Goal: Task Accomplishment & Management: Manage account settings

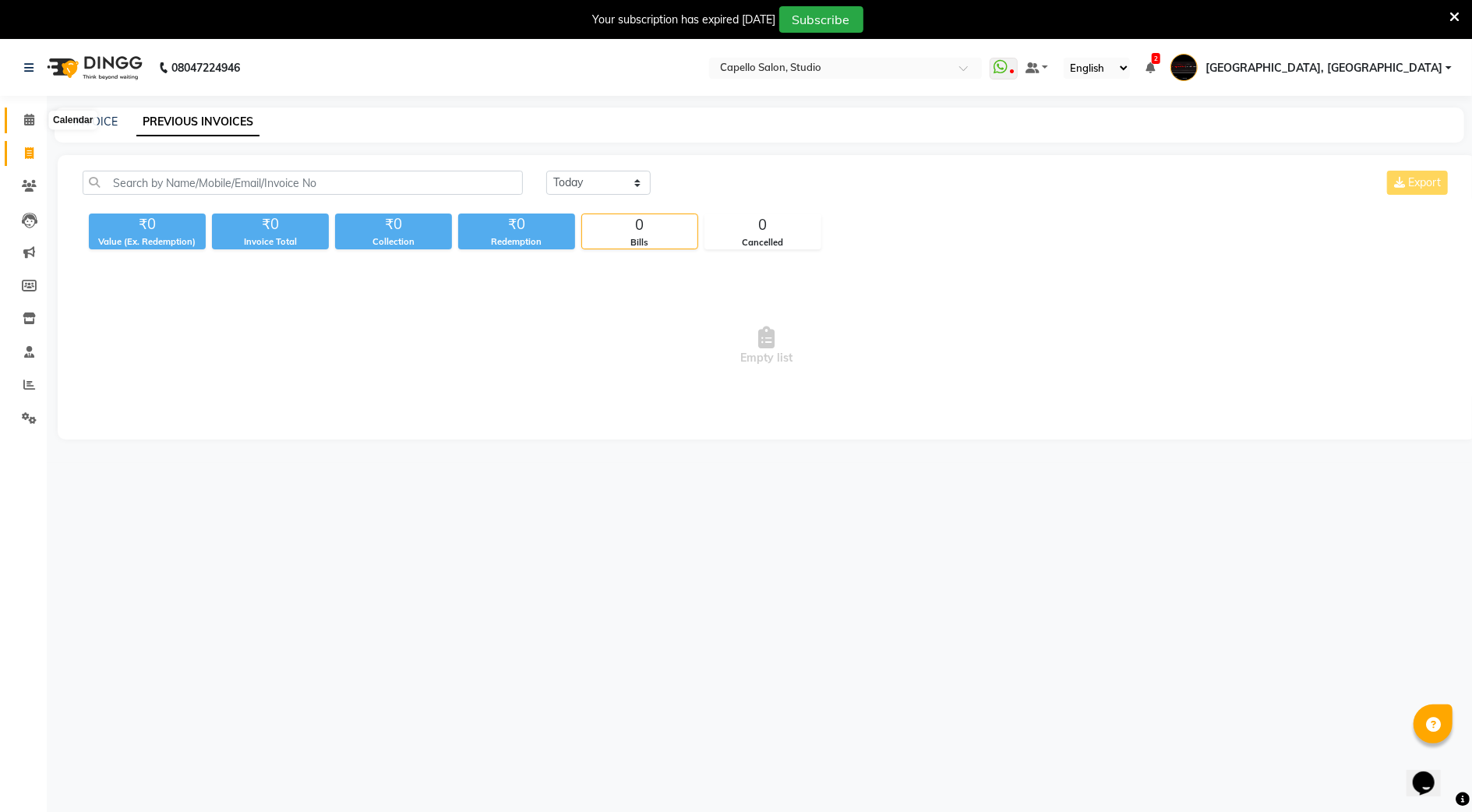
click at [19, 113] on span at bounding box center [29, 120] width 28 height 18
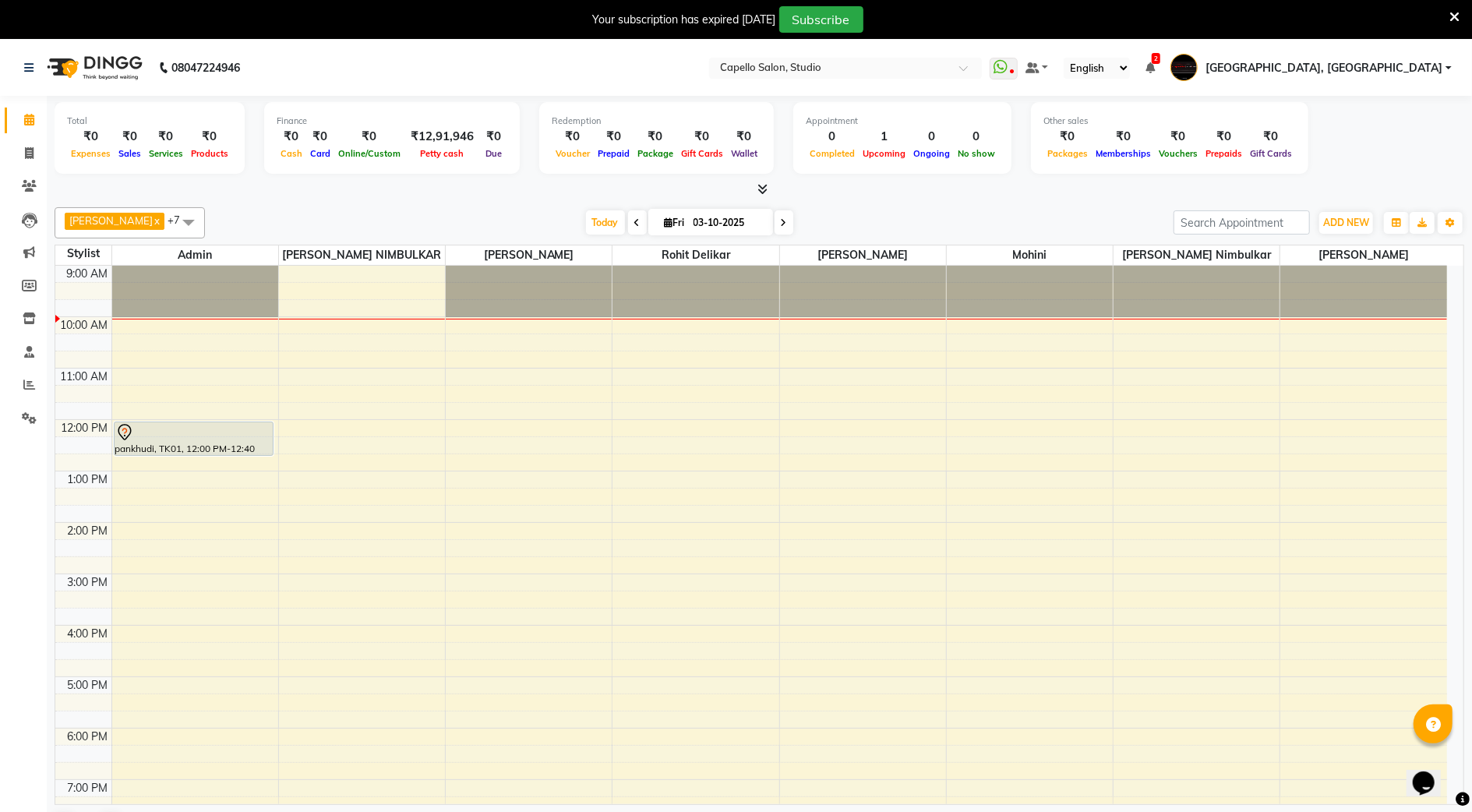
click at [628, 215] on span at bounding box center [638, 222] width 19 height 24
type input "02-10-2025"
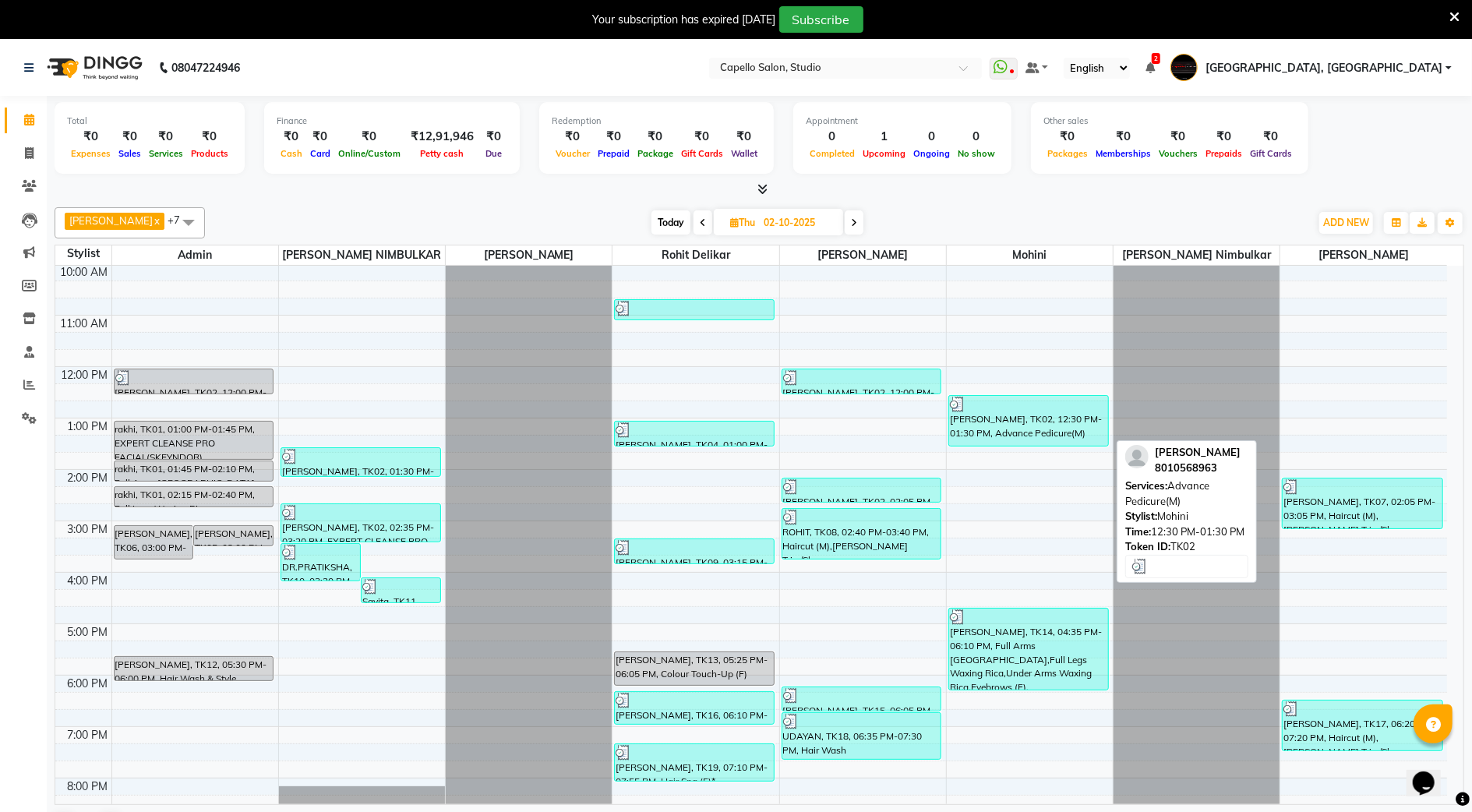
scroll to position [140, 0]
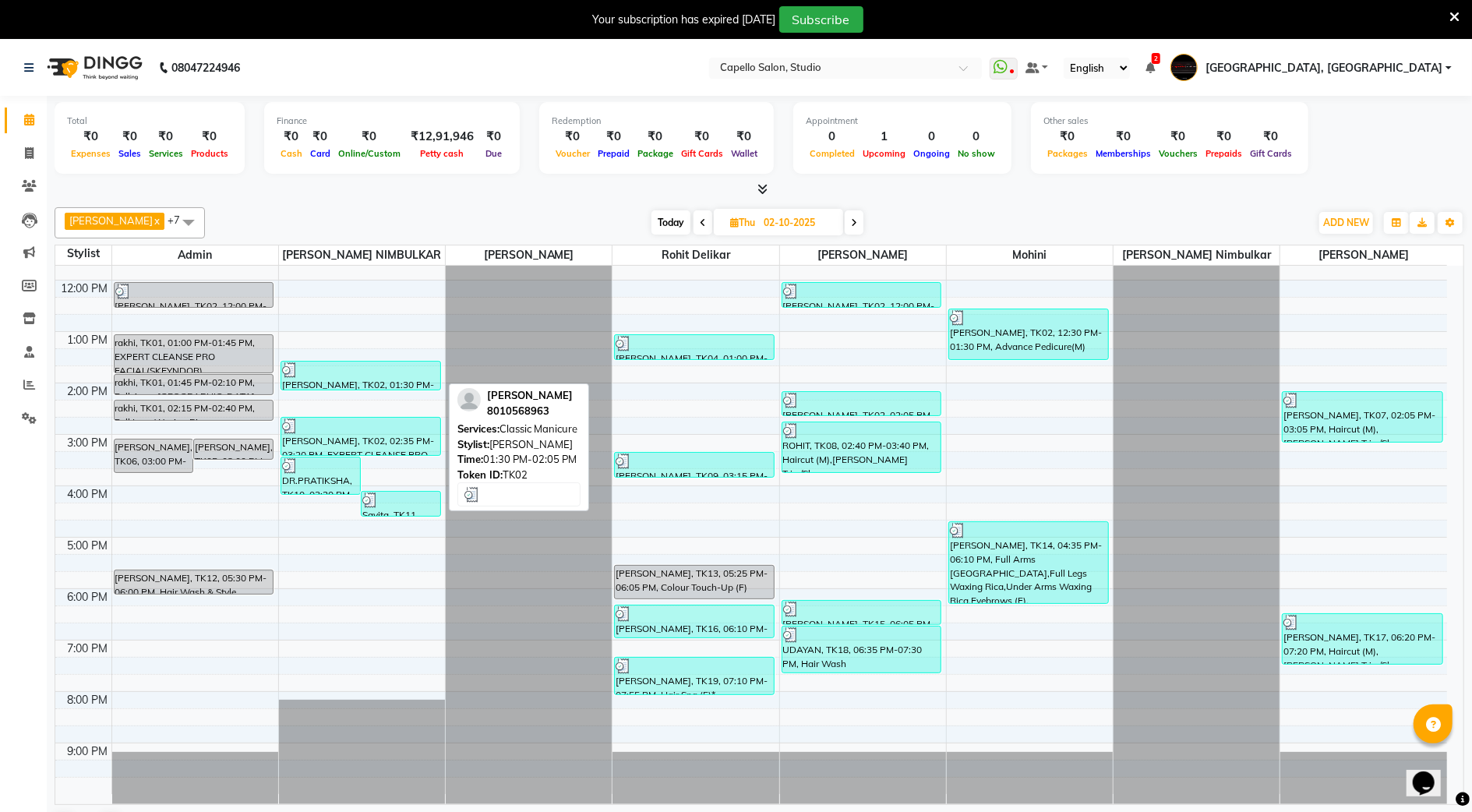
click at [374, 385] on div "[PERSON_NAME], TK02, 01:30 PM-02:05 PM, Classic Manicure" at bounding box center [360, 375] width 159 height 28
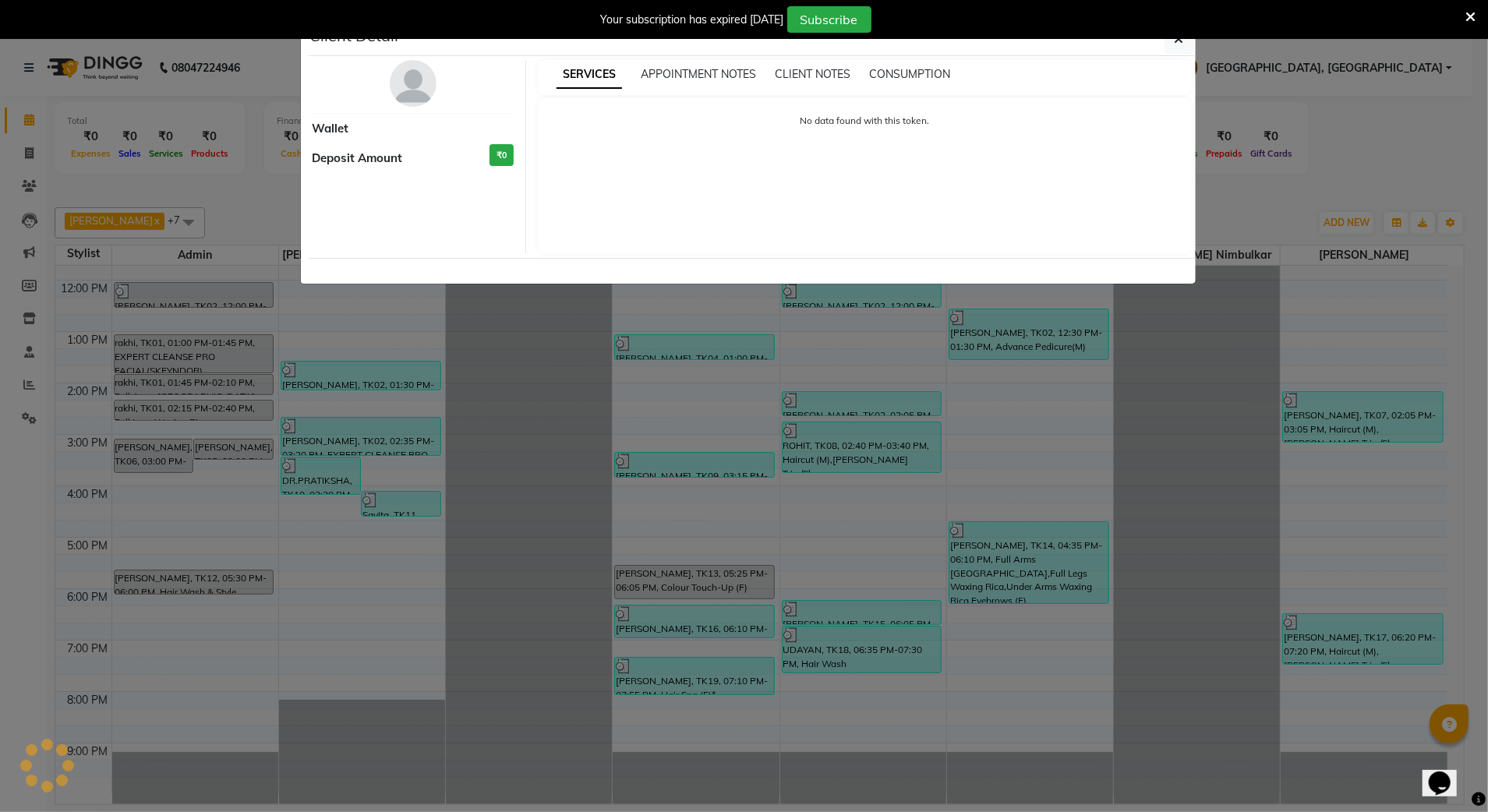
select select "3"
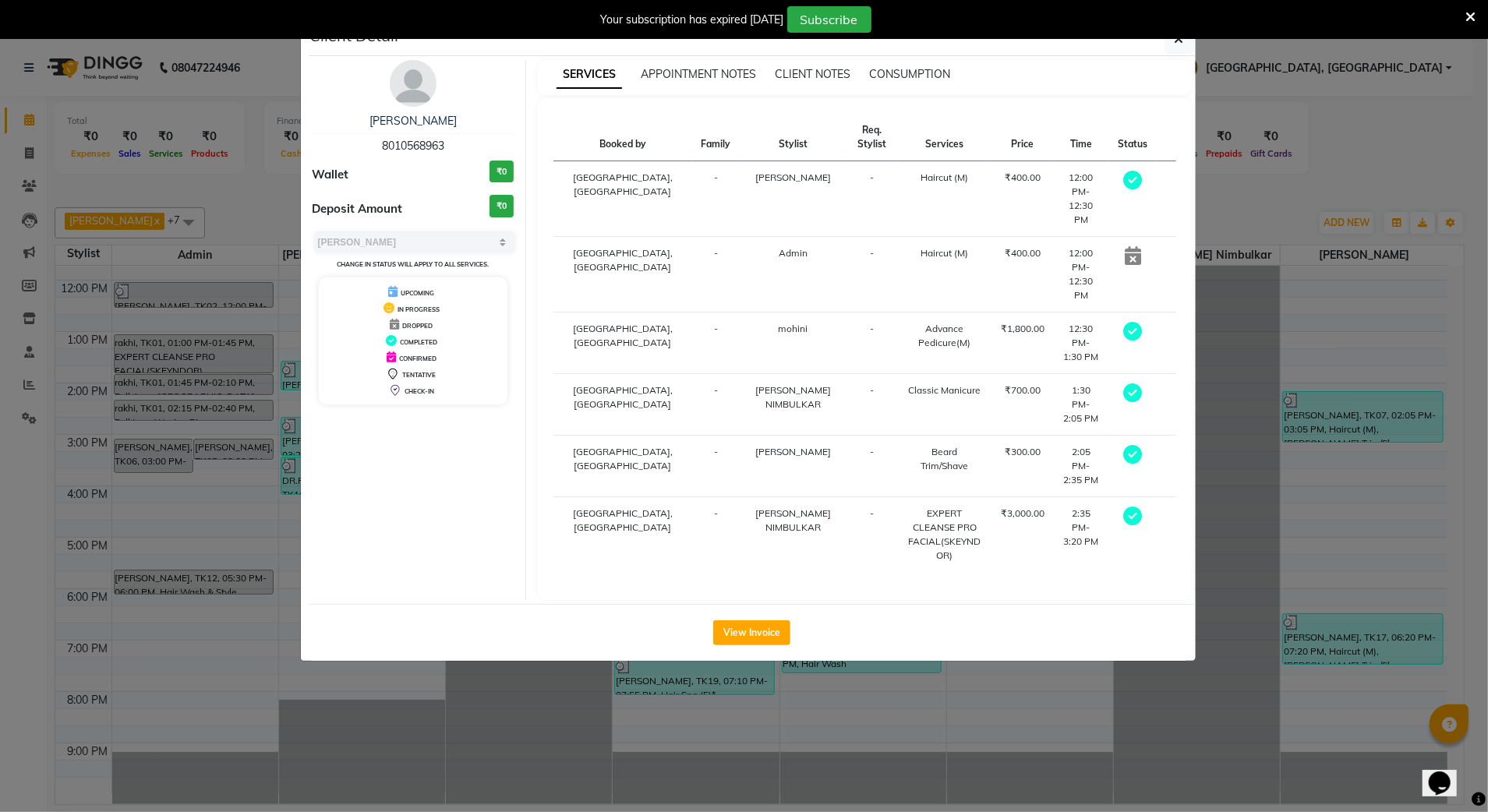
click at [434, 122] on div "[PERSON_NAME]" at bounding box center [414, 121] width 202 height 16
click at [1176, 35] on div "Your subscription has expired [DATE] Subscribe" at bounding box center [744, 19] width 1488 height 39
click at [1172, 41] on button "button" at bounding box center [1178, 38] width 30 height 30
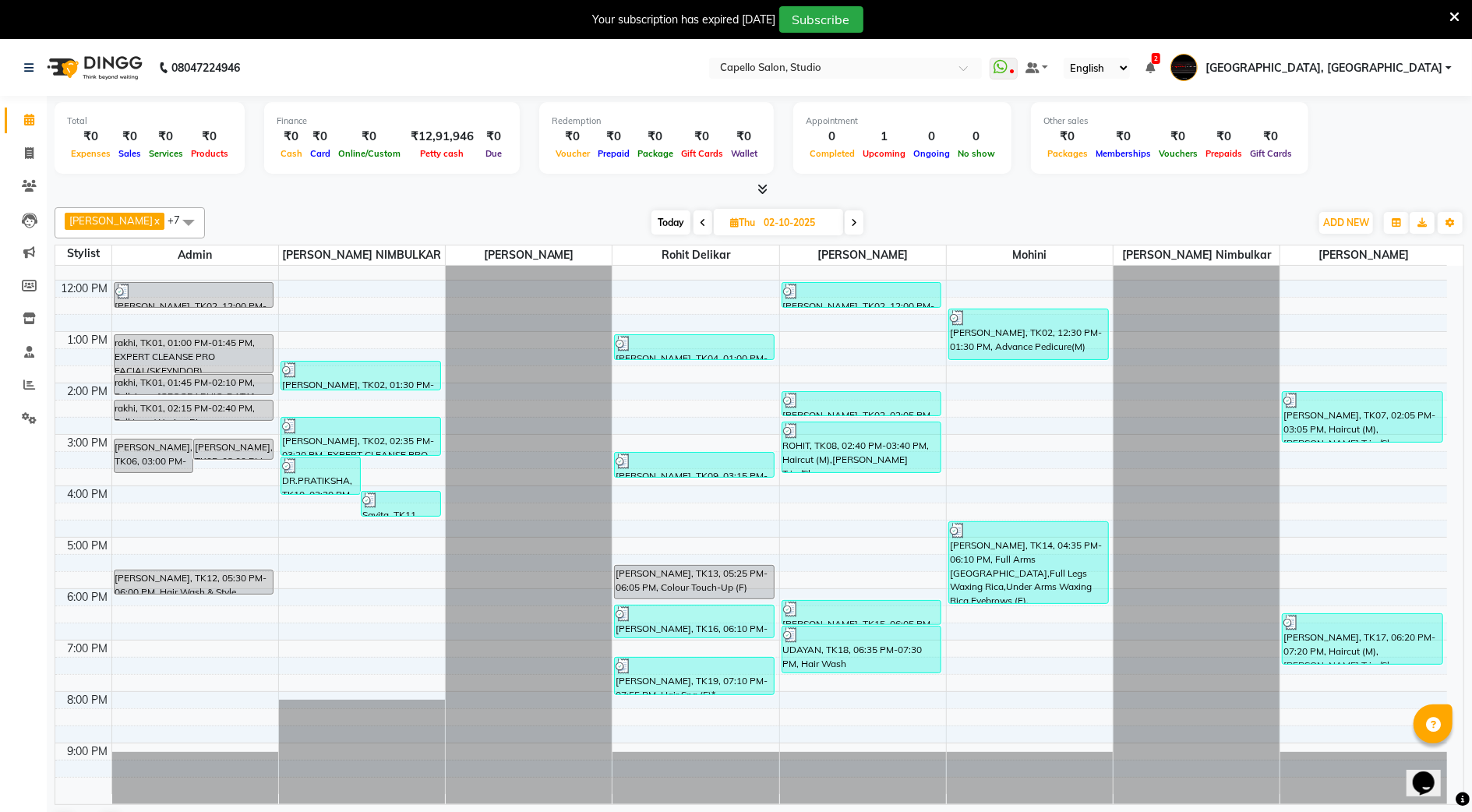
click at [852, 223] on icon at bounding box center [854, 223] width 7 height 10
type input "03-10-2025"
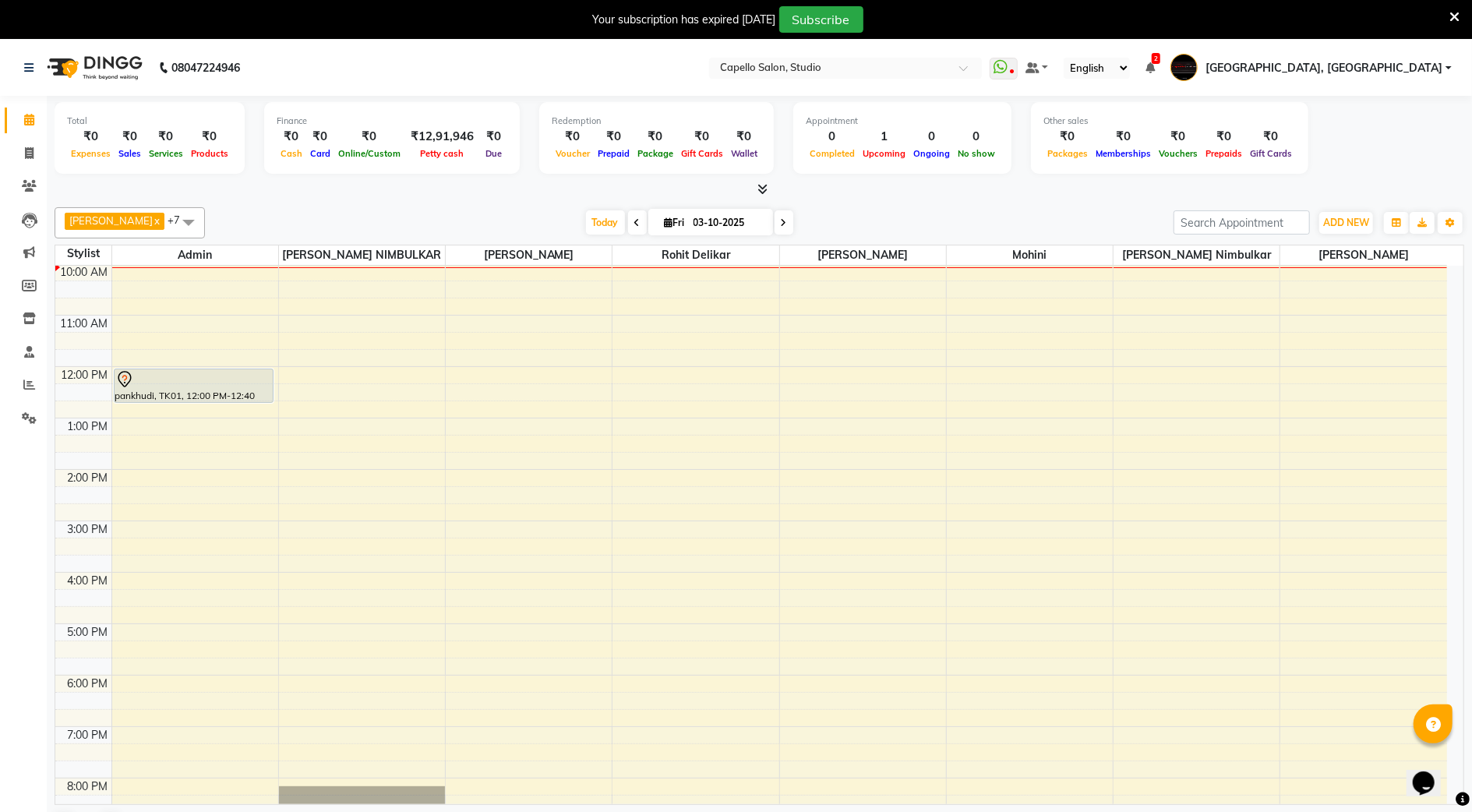
scroll to position [0, 0]
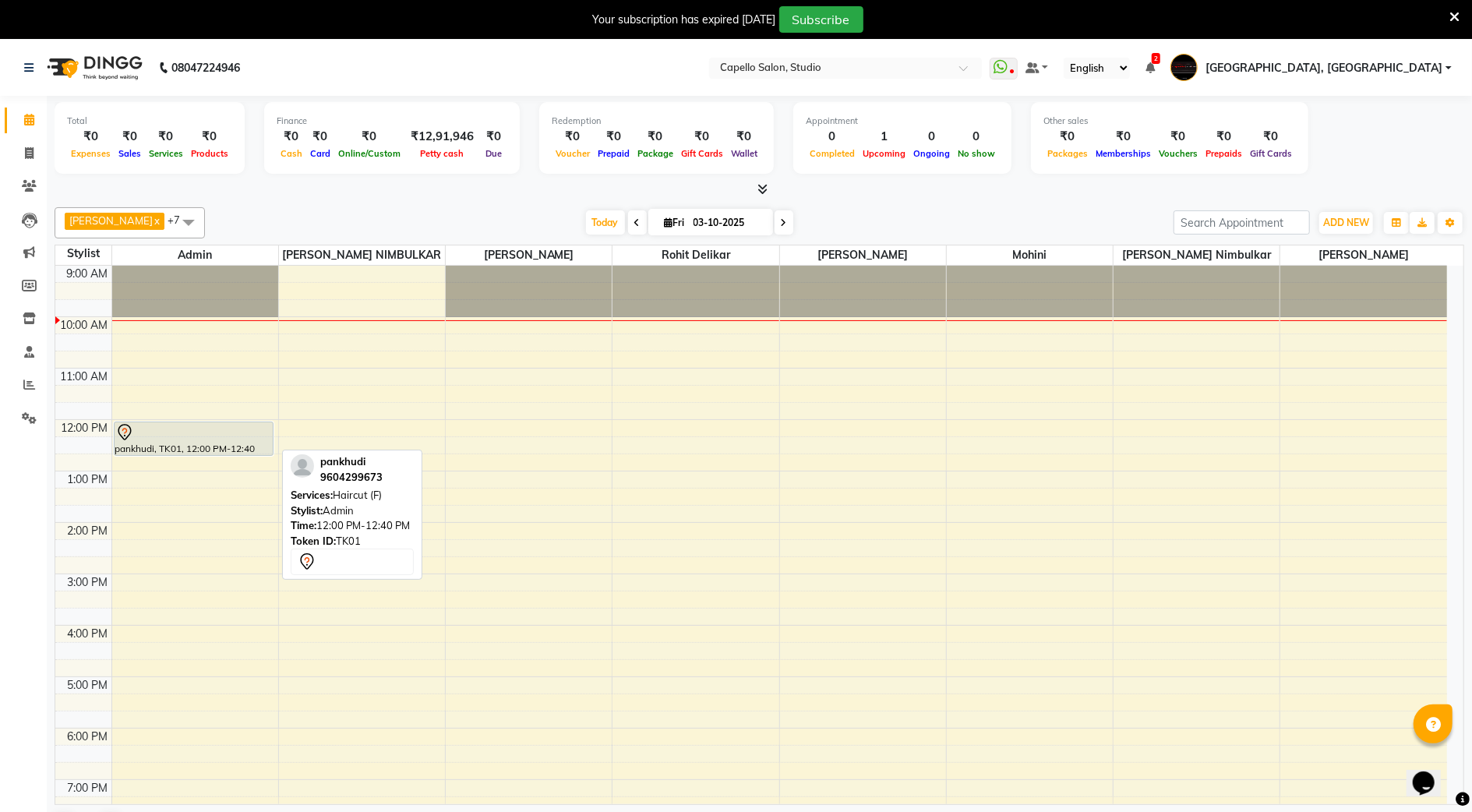
click at [128, 434] on icon at bounding box center [125, 433] width 19 height 19
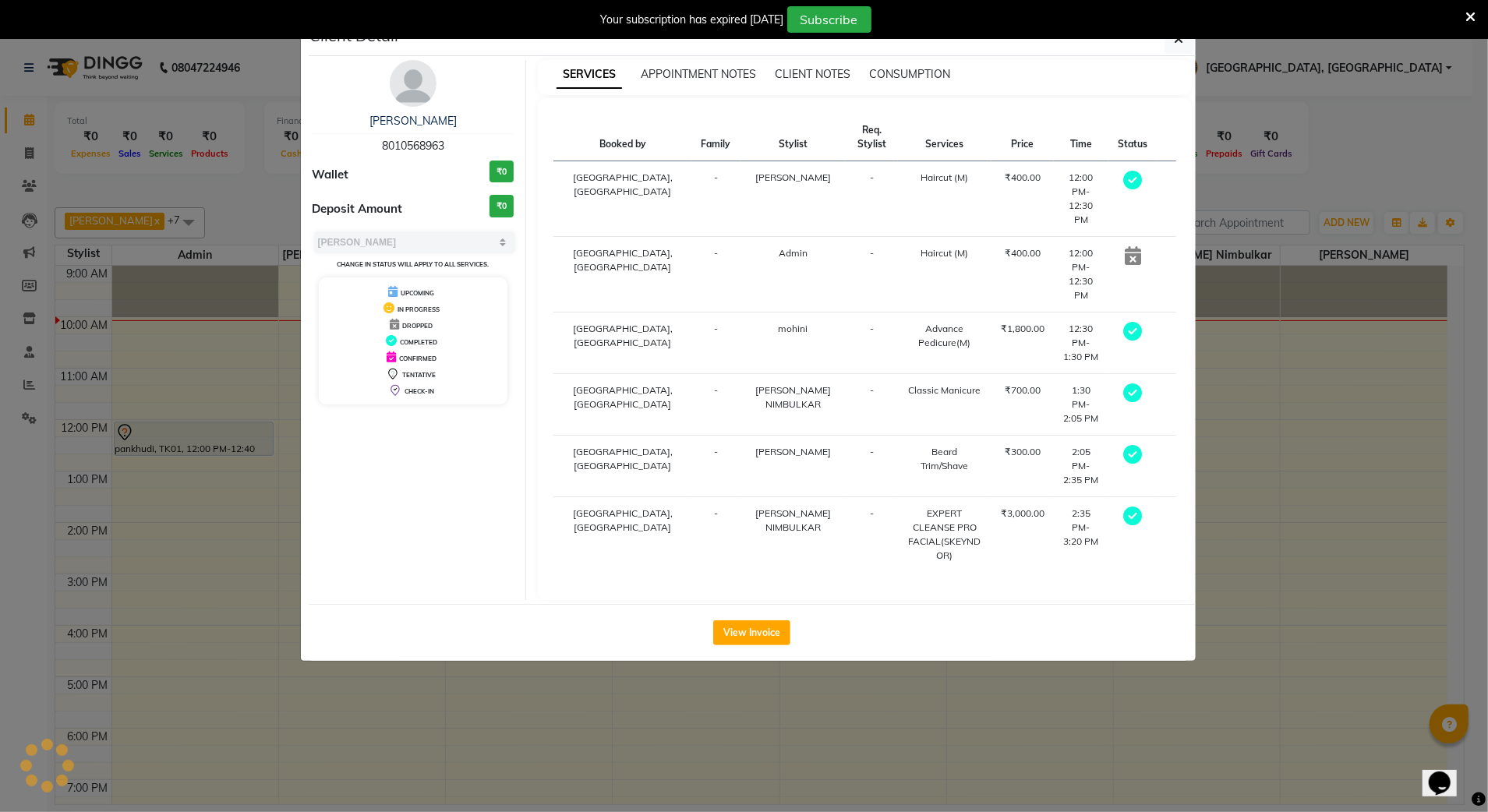
select select "7"
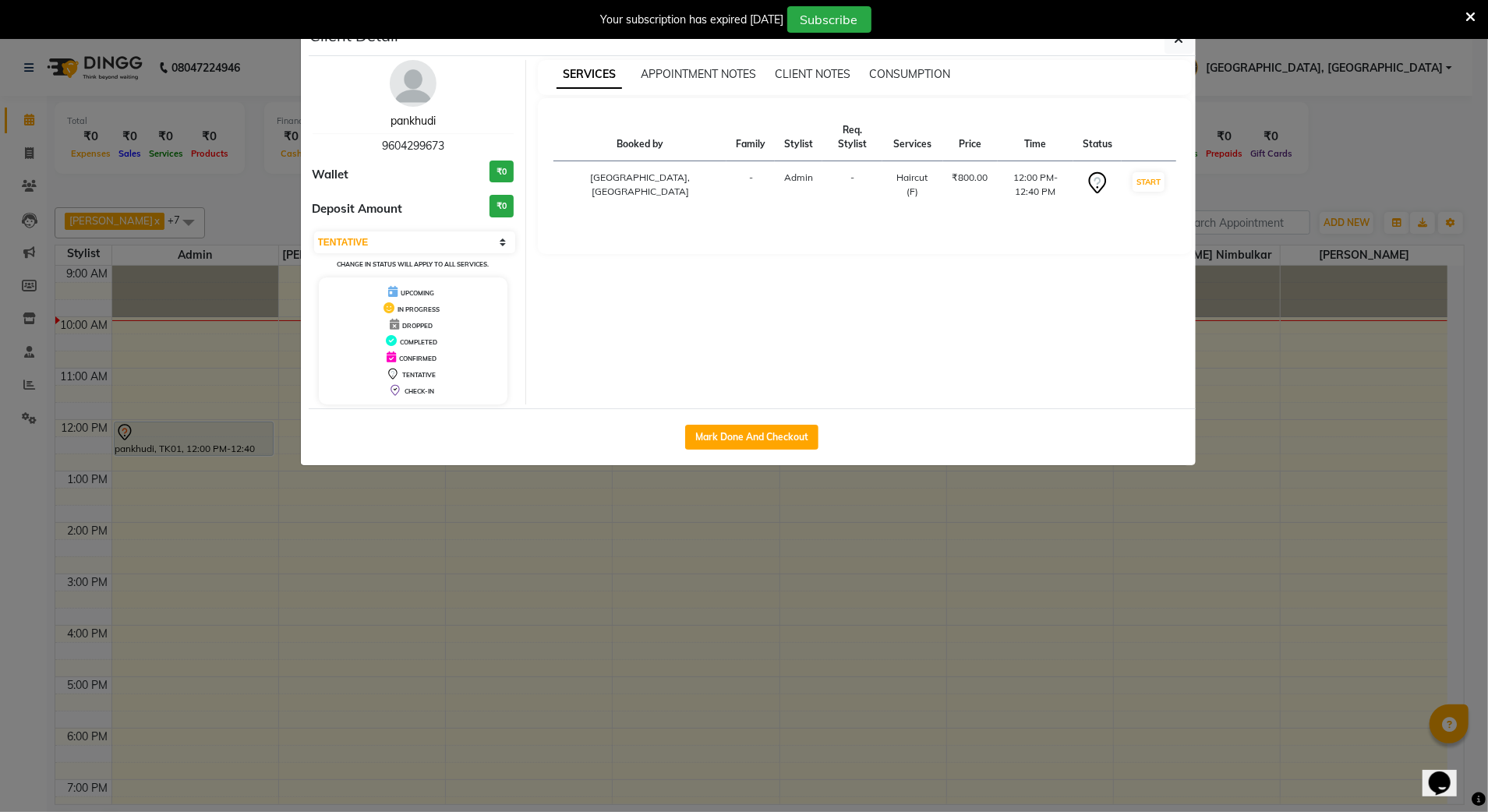
click at [417, 122] on link "pankhudi" at bounding box center [413, 120] width 45 height 14
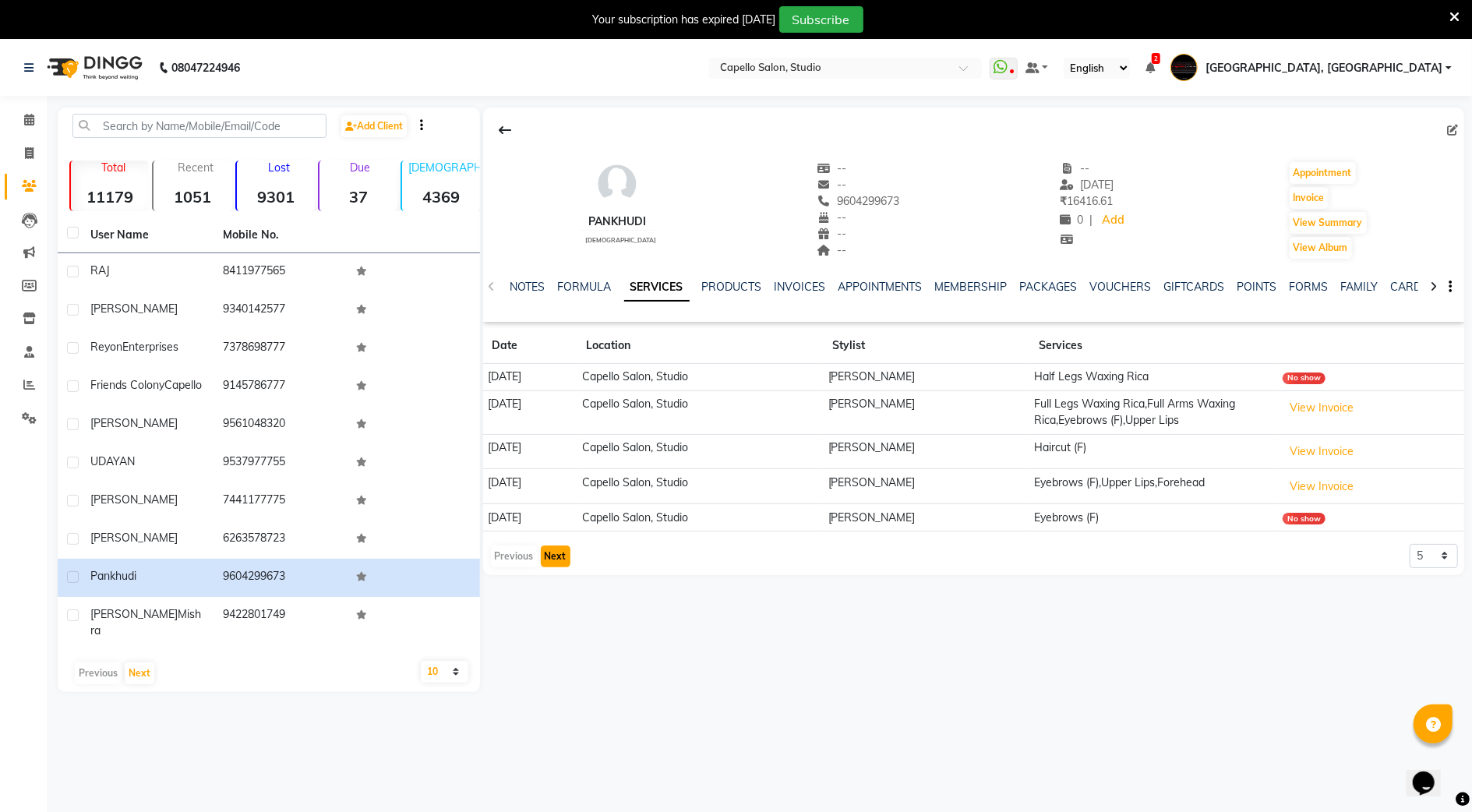
click at [562, 561] on button "Next" at bounding box center [555, 556] width 30 height 22
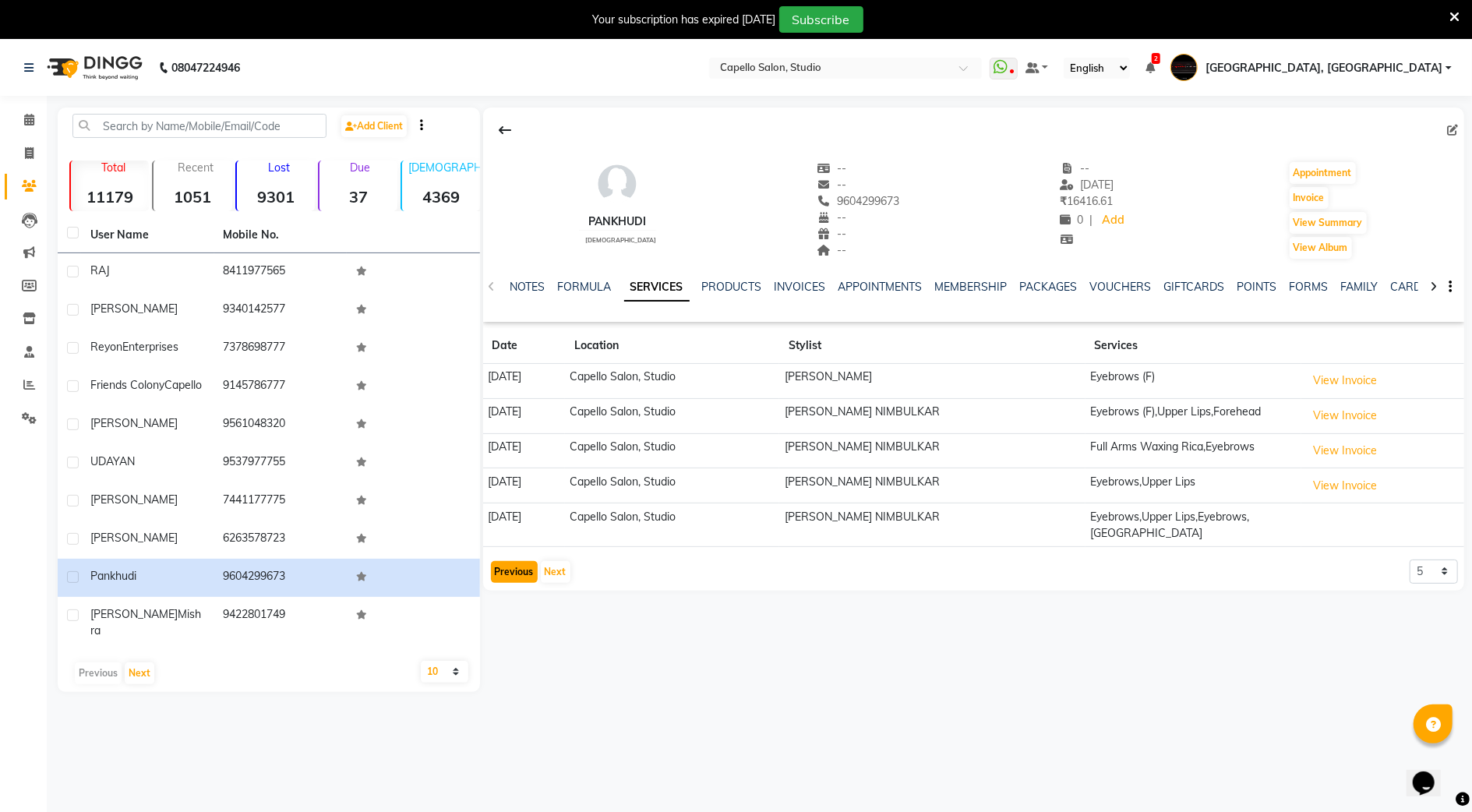
click at [494, 579] on button "Previous" at bounding box center [514, 572] width 47 height 22
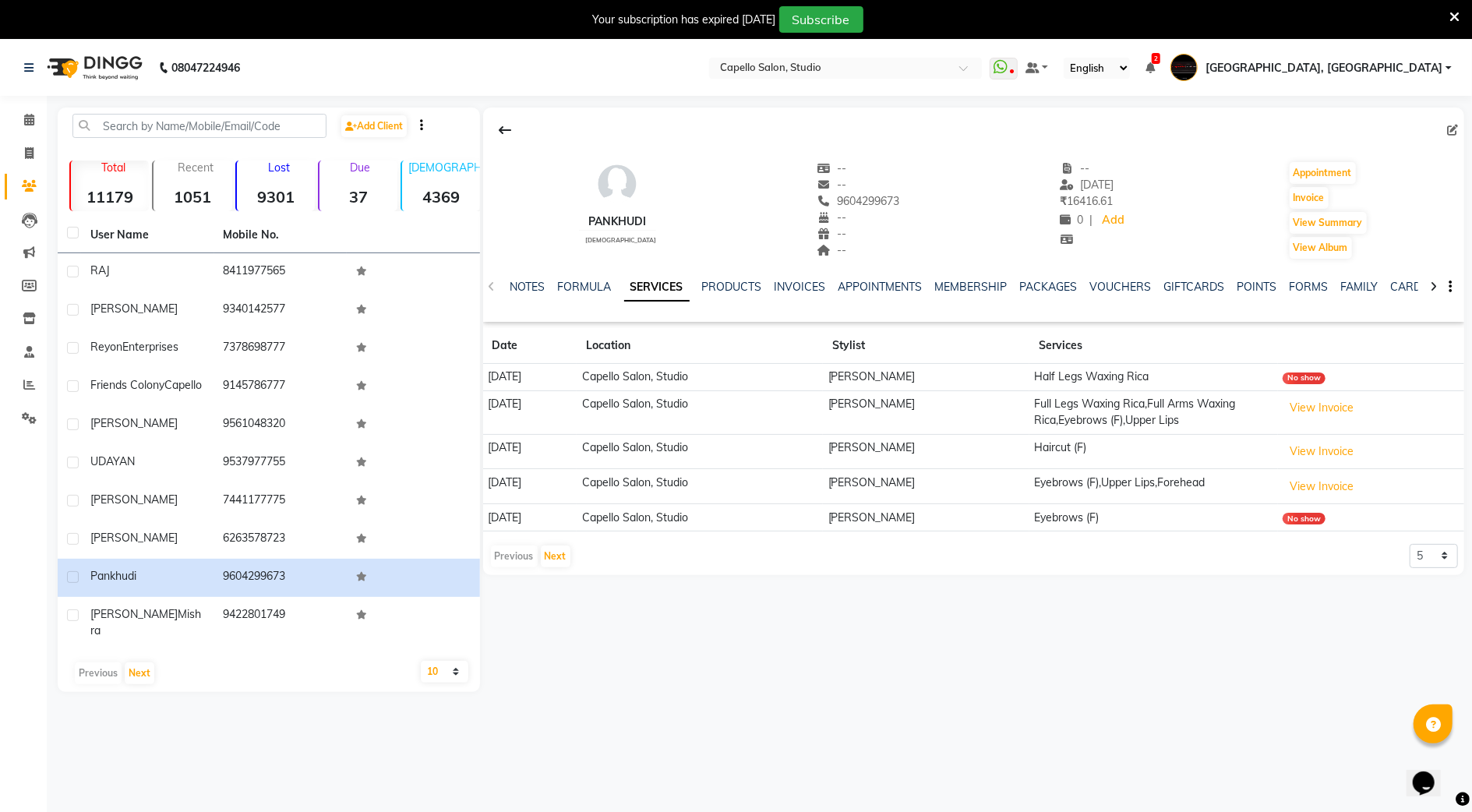
click at [506, 561] on div "Previous Next" at bounding box center [530, 557] width 83 height 25
click at [30, 113] on icon at bounding box center [29, 119] width 10 height 11
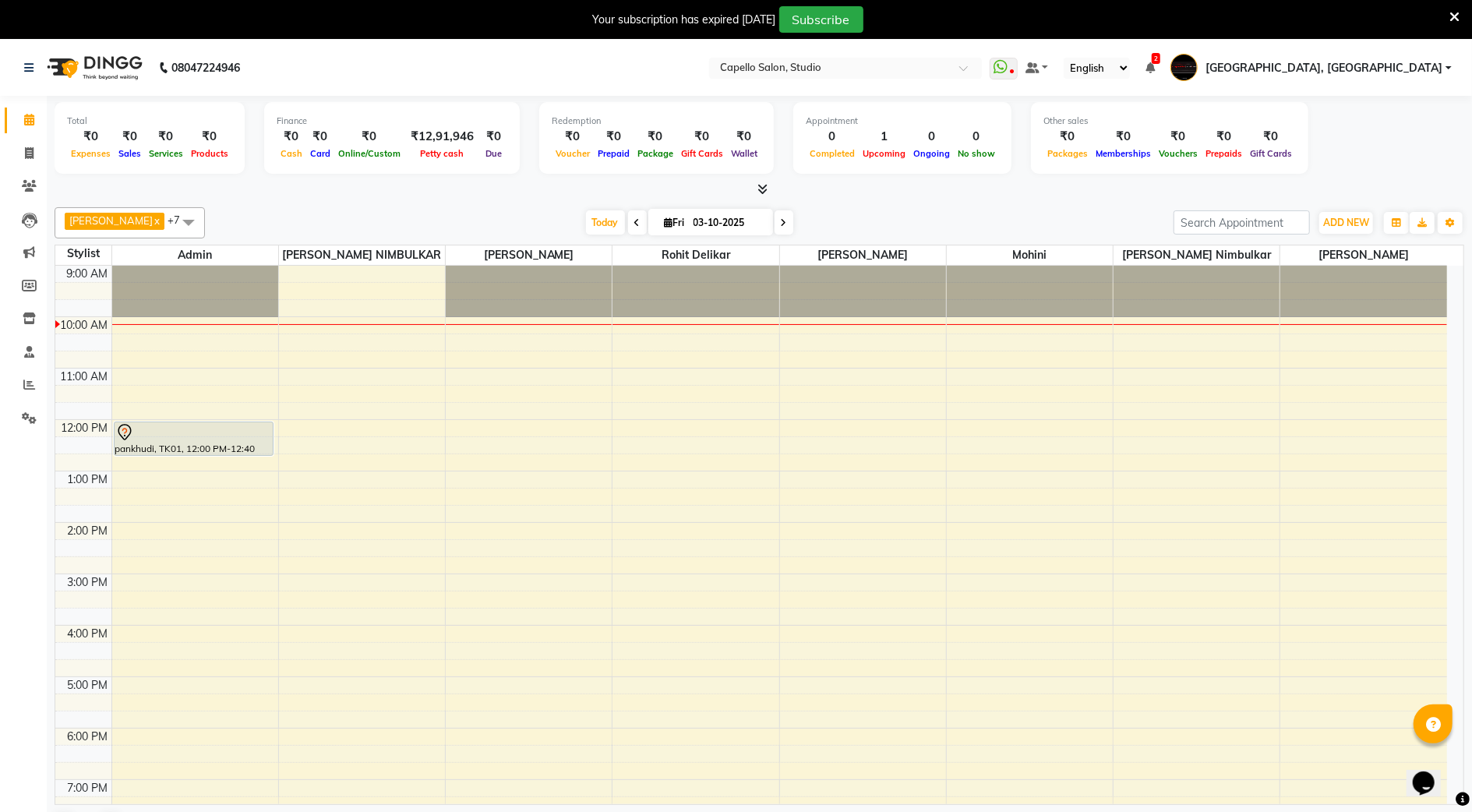
click at [174, 218] on span at bounding box center [189, 221] width 31 height 30
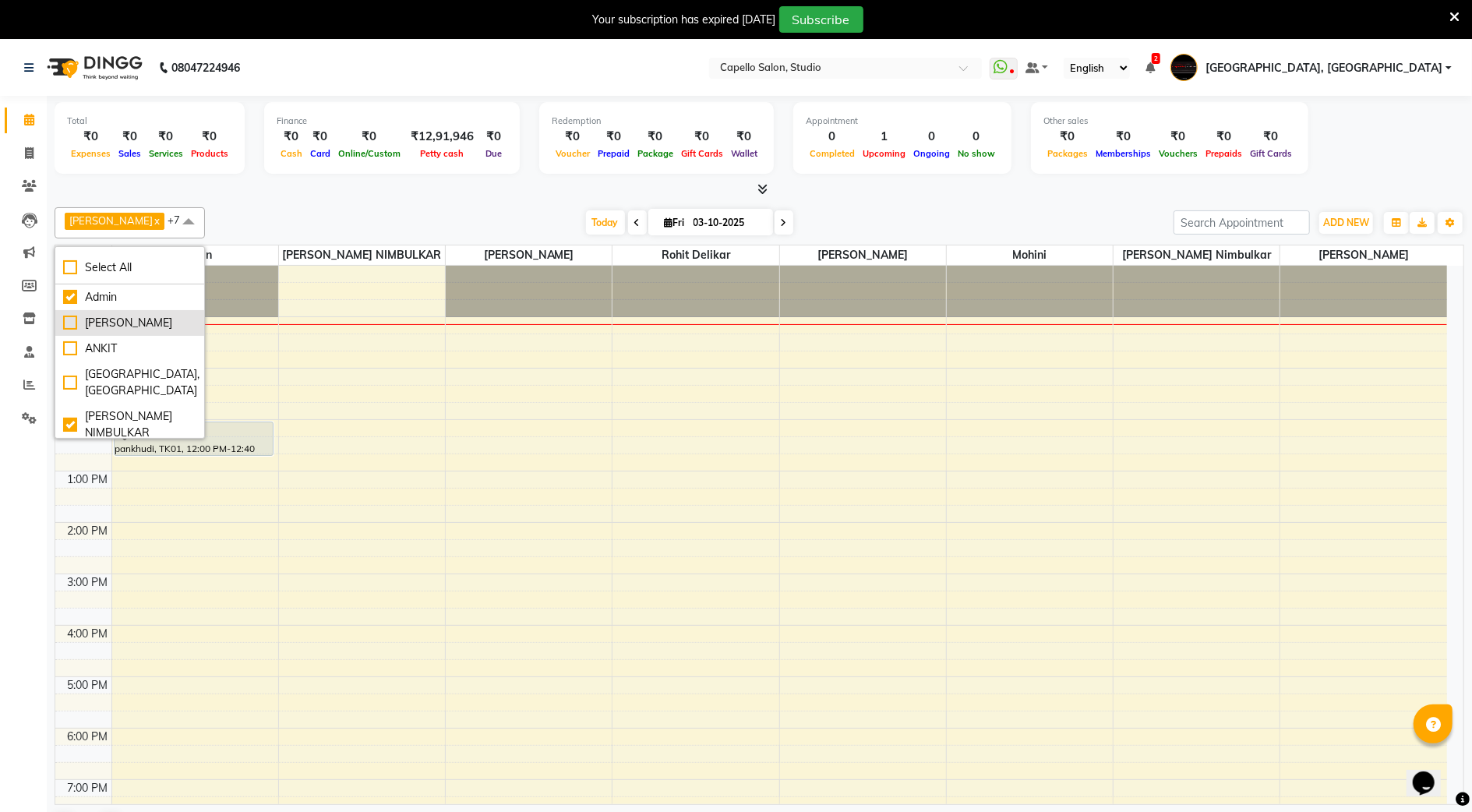
click at [71, 322] on div "[PERSON_NAME]" at bounding box center [130, 322] width 133 height 16
checkbox input "true"
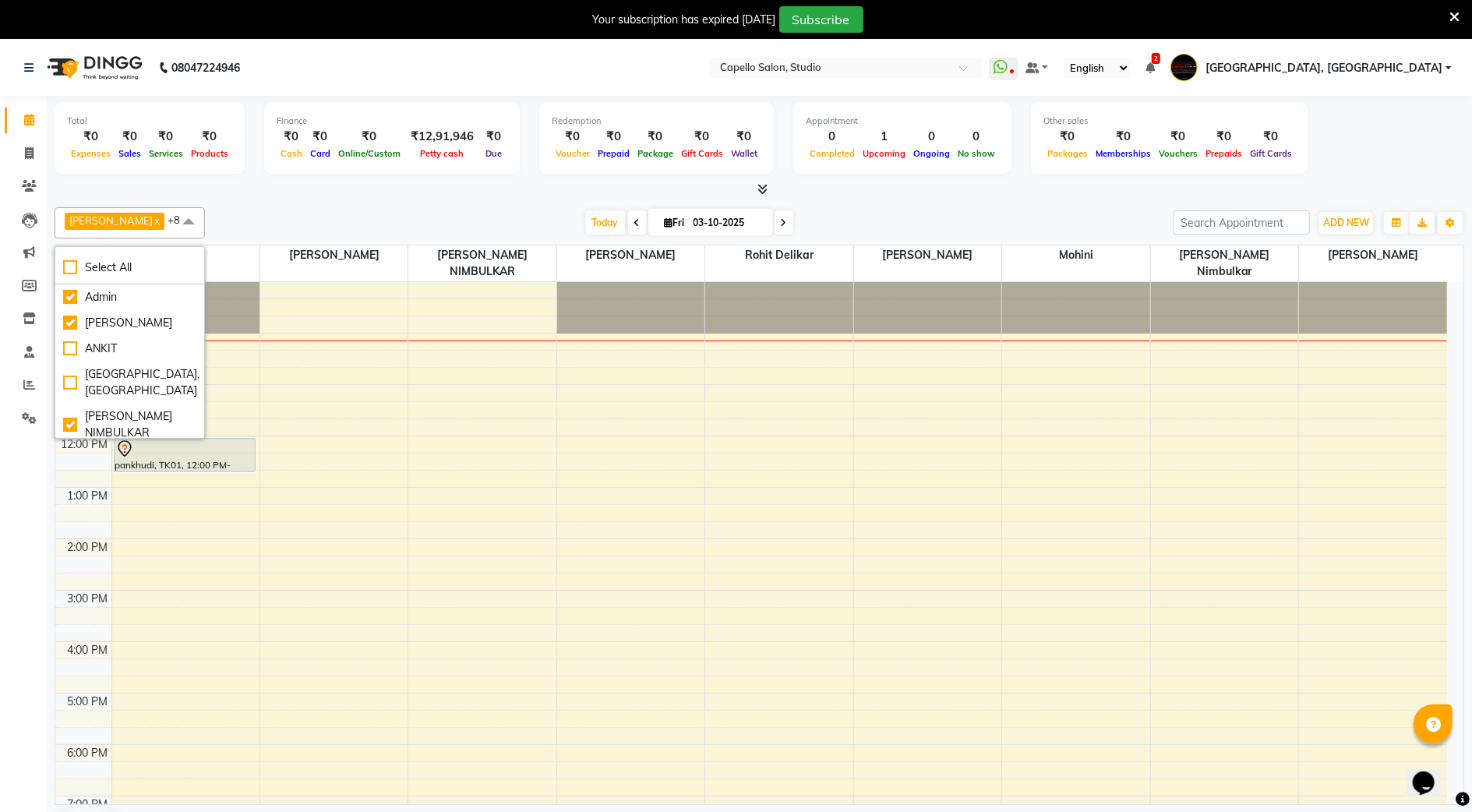
click at [635, 221] on icon at bounding box center [638, 223] width 7 height 10
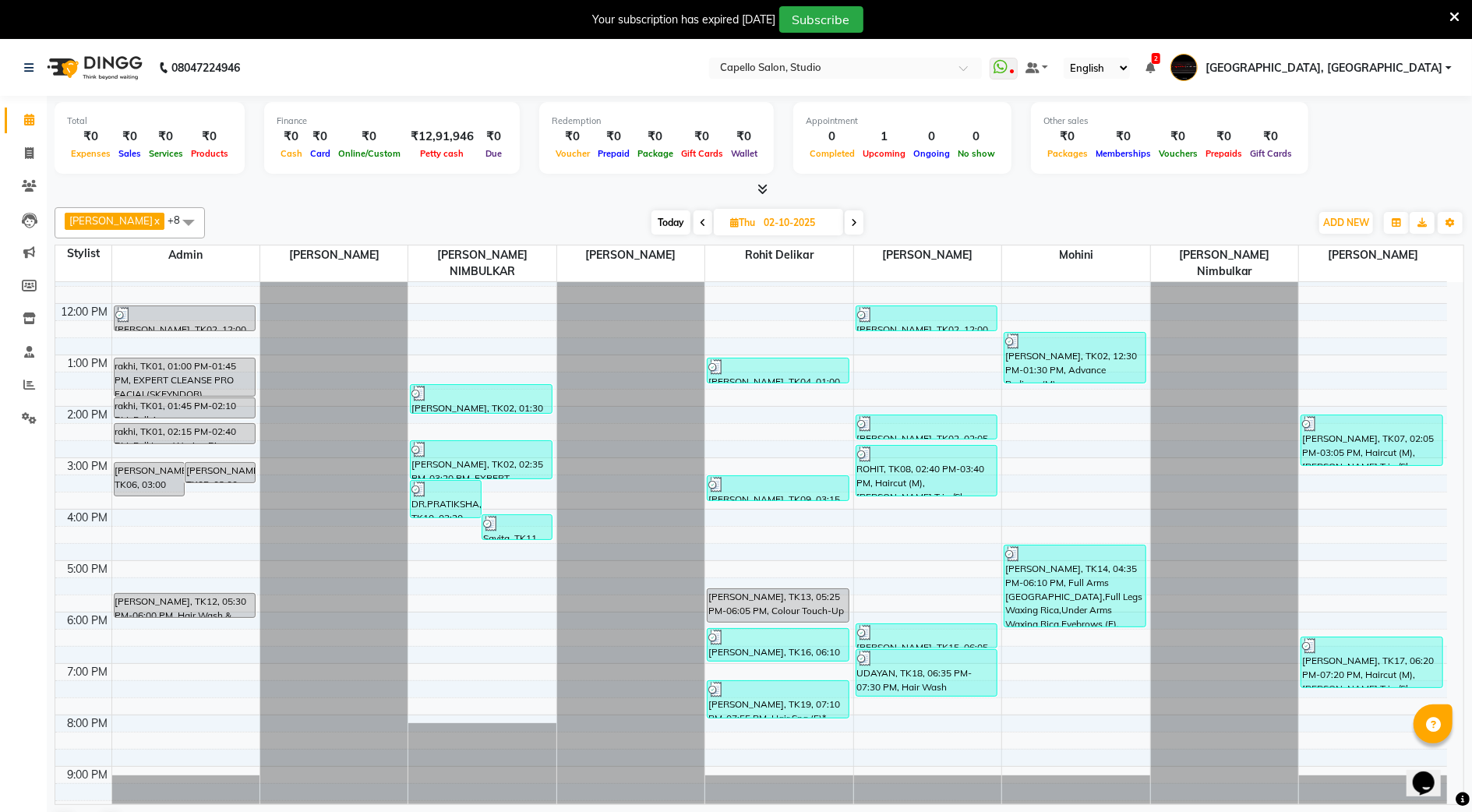
scroll to position [140, 0]
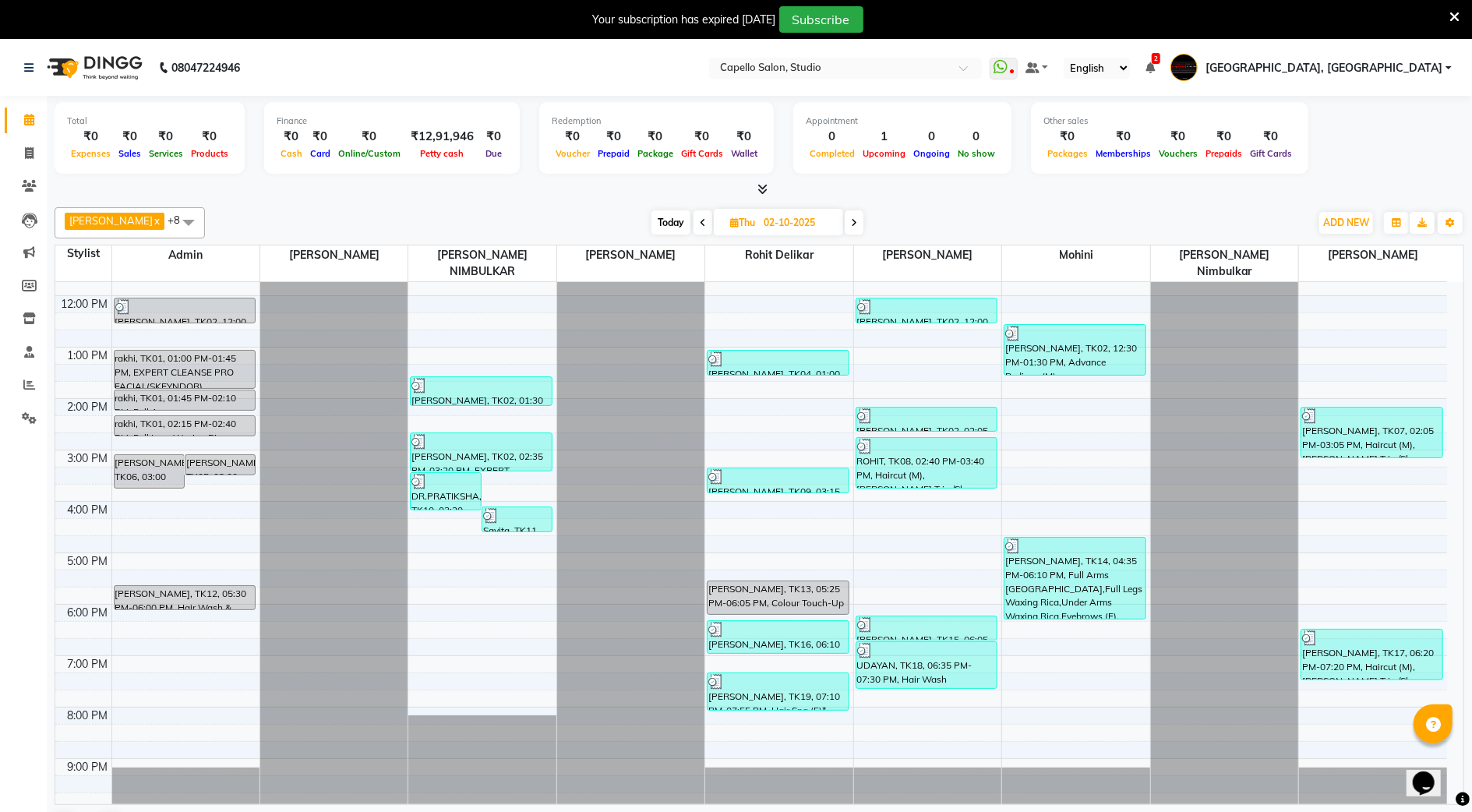
click at [700, 213] on span at bounding box center [704, 222] width 19 height 24
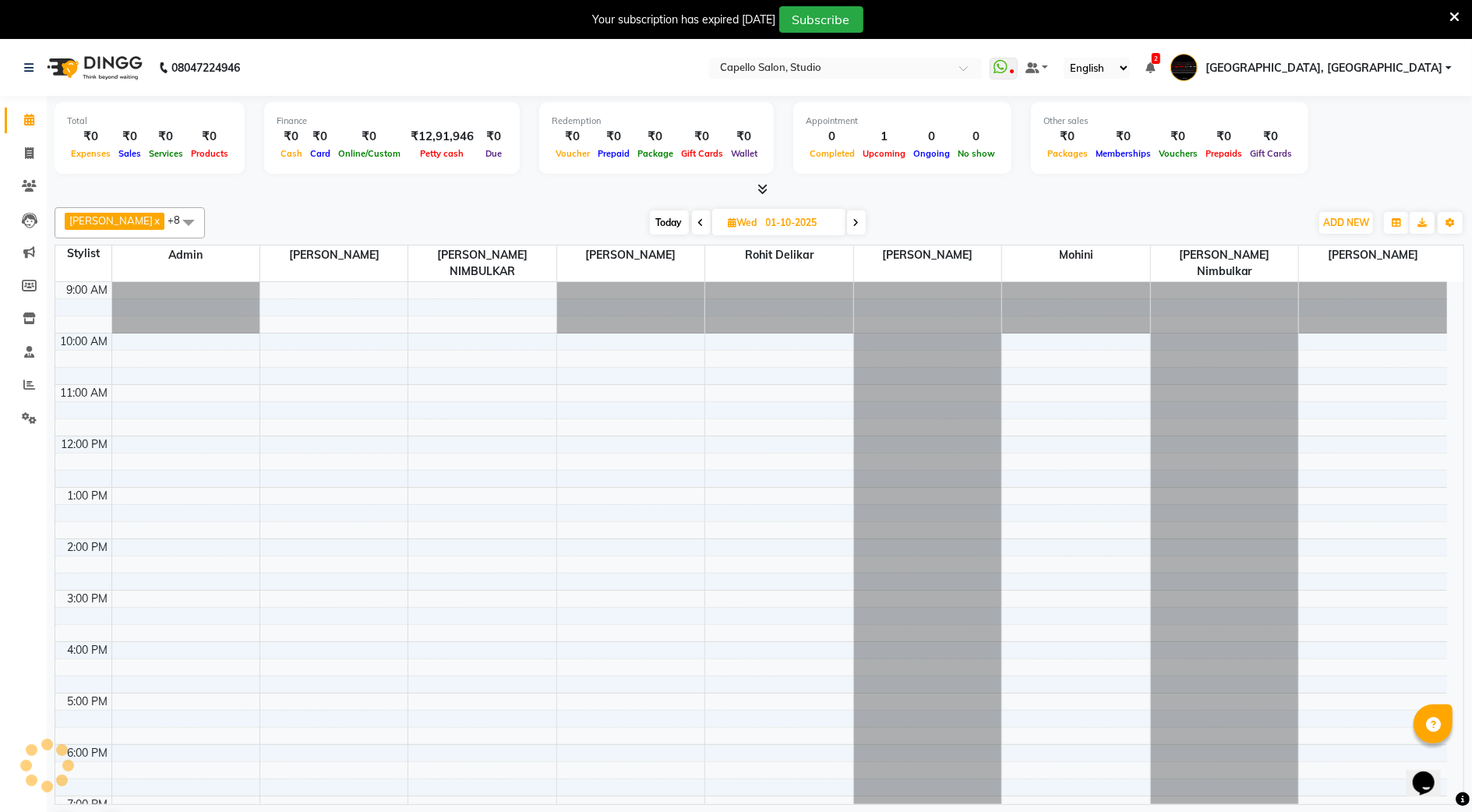
scroll to position [53, 0]
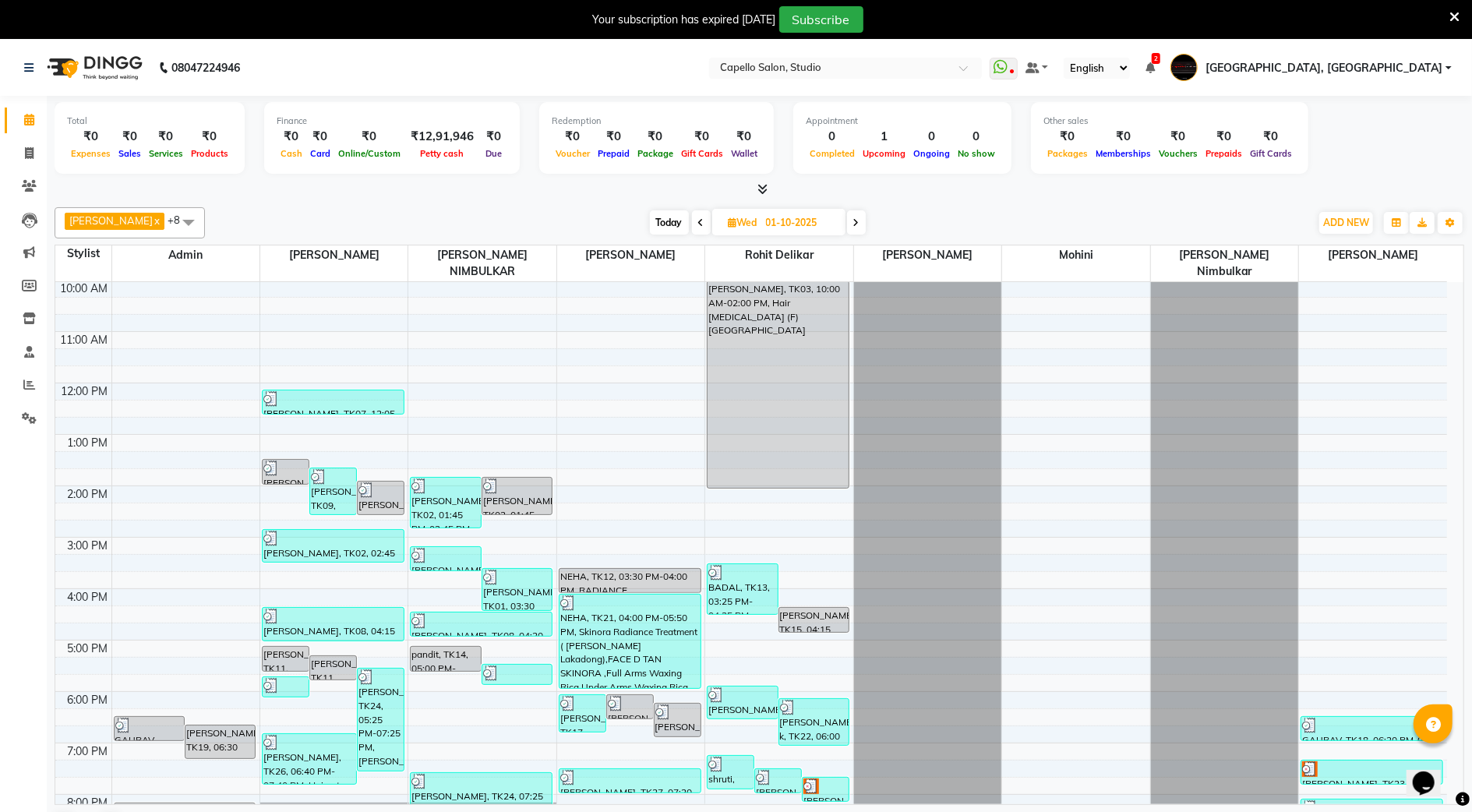
click at [853, 225] on icon at bounding box center [856, 223] width 7 height 10
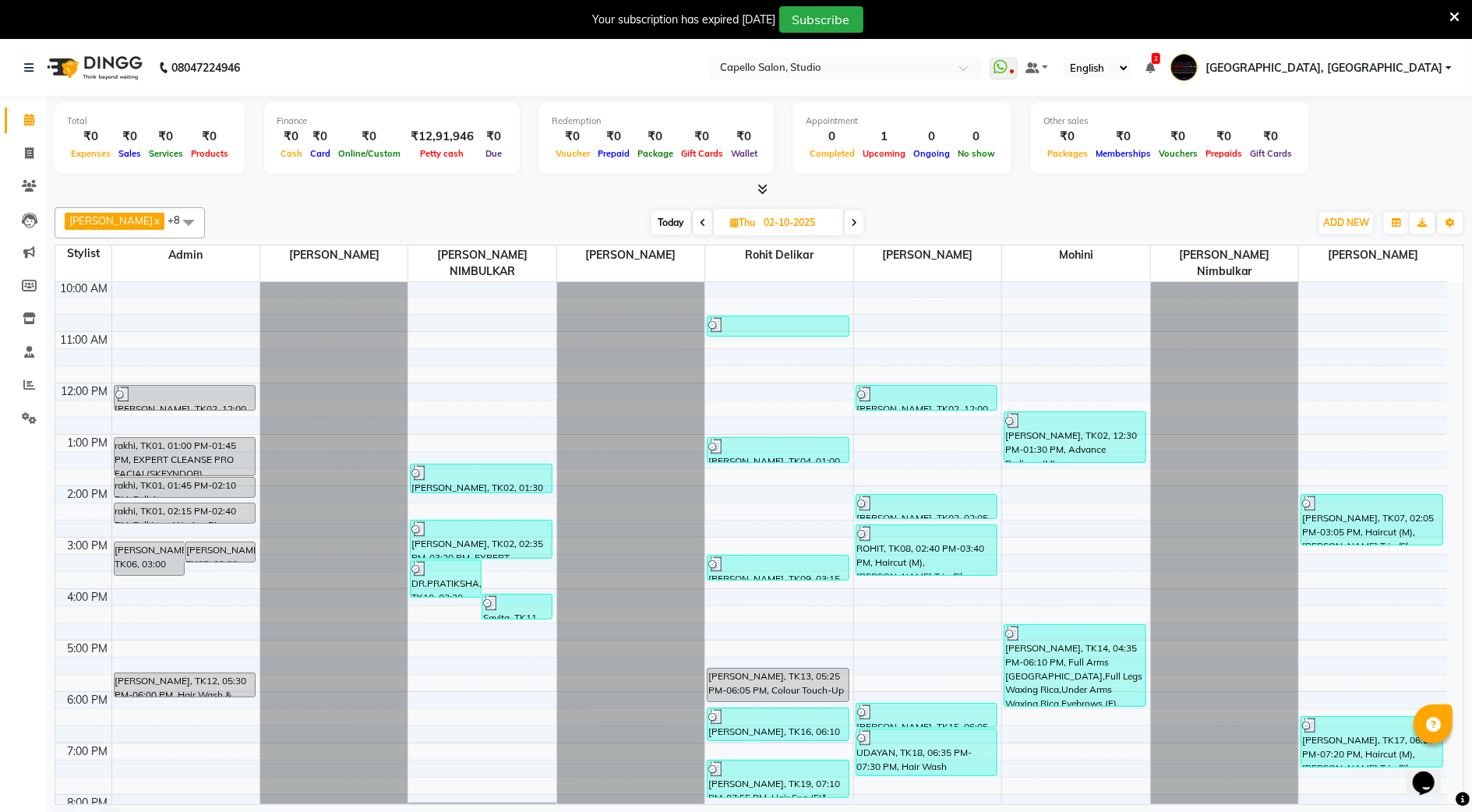
click at [852, 225] on icon at bounding box center [854, 223] width 7 height 10
type input "03-10-2025"
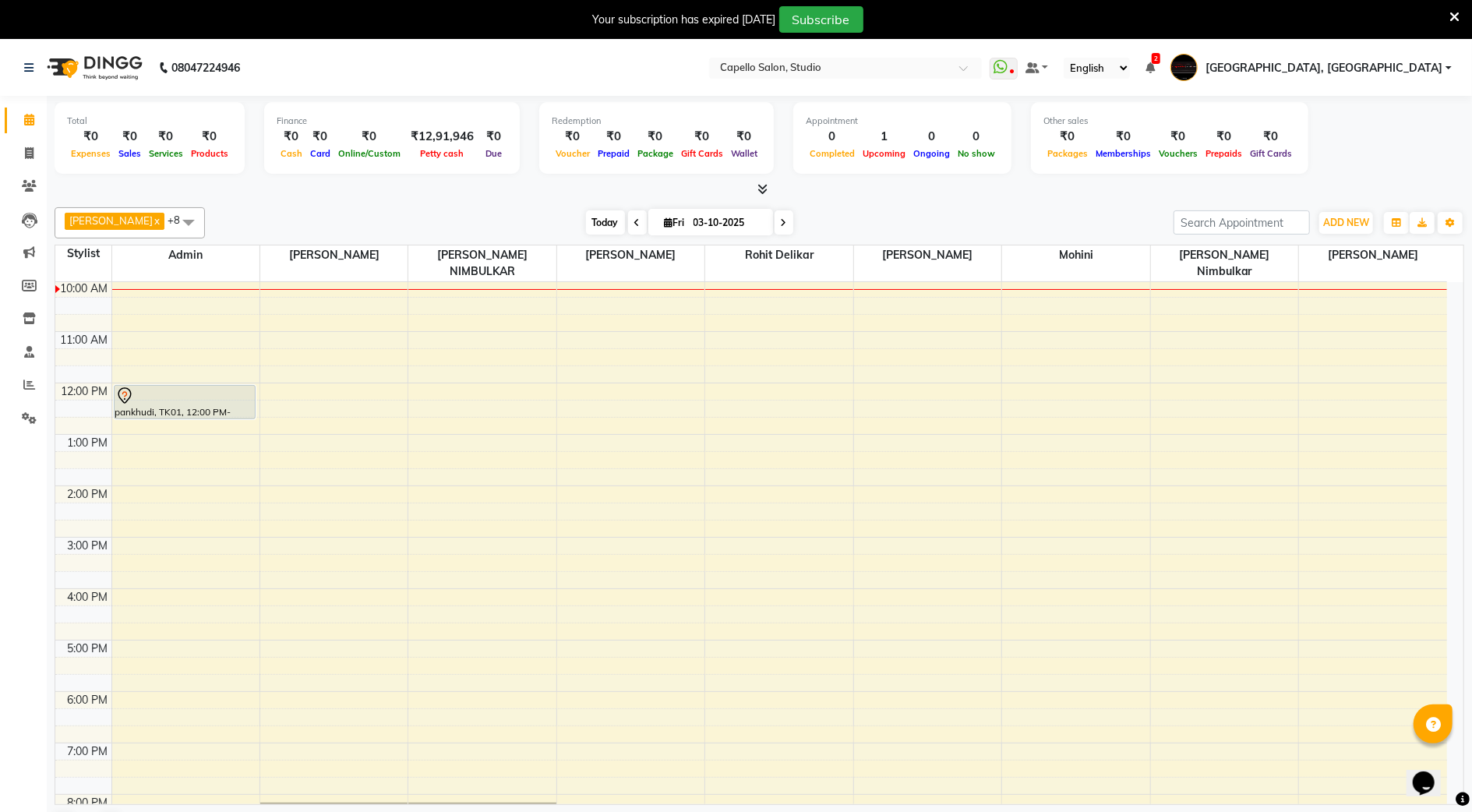
click at [591, 225] on span "Today" at bounding box center [605, 222] width 39 height 24
click at [32, 381] on icon at bounding box center [30, 384] width 11 height 11
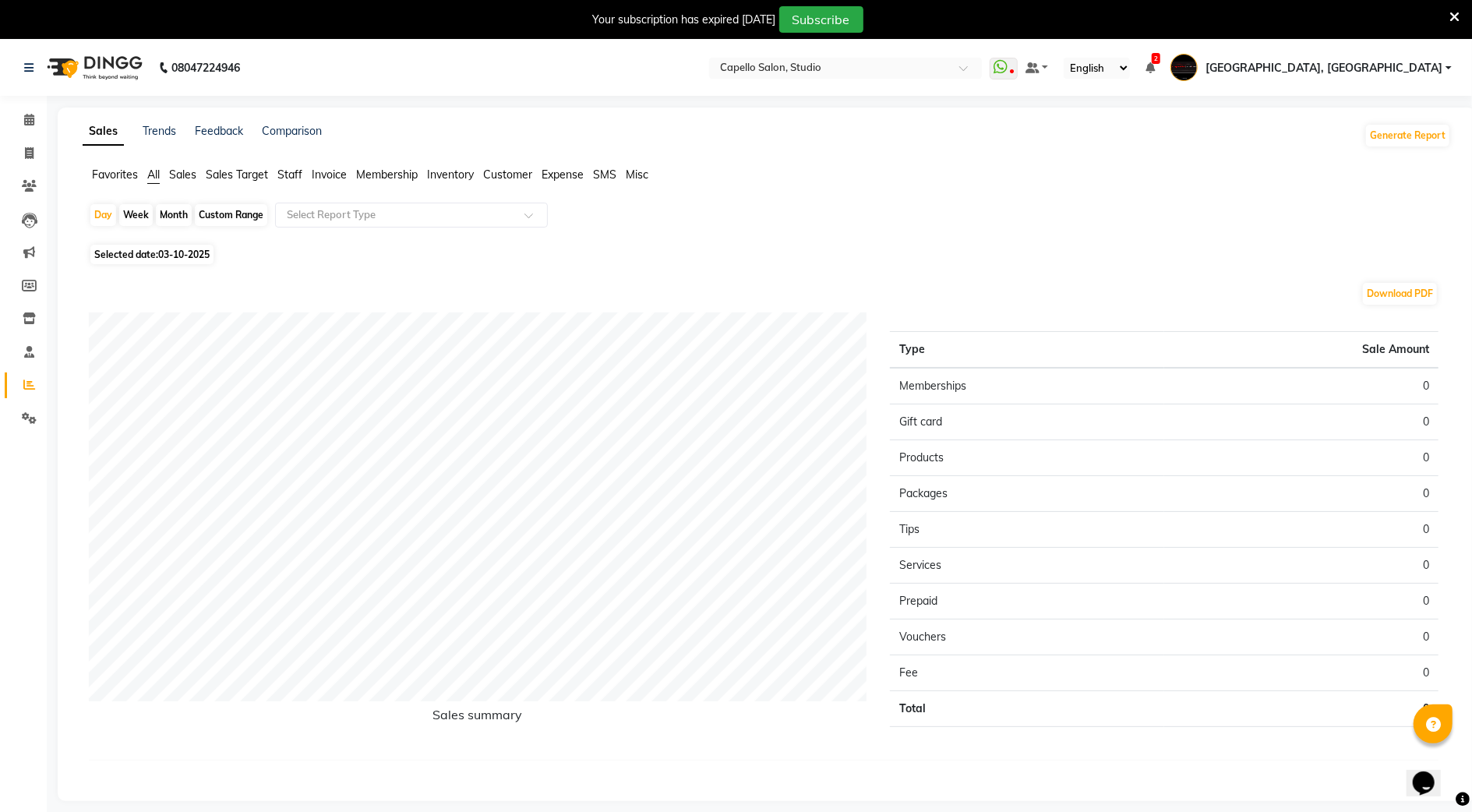
click at [287, 169] on span "Staff" at bounding box center [290, 174] width 25 height 14
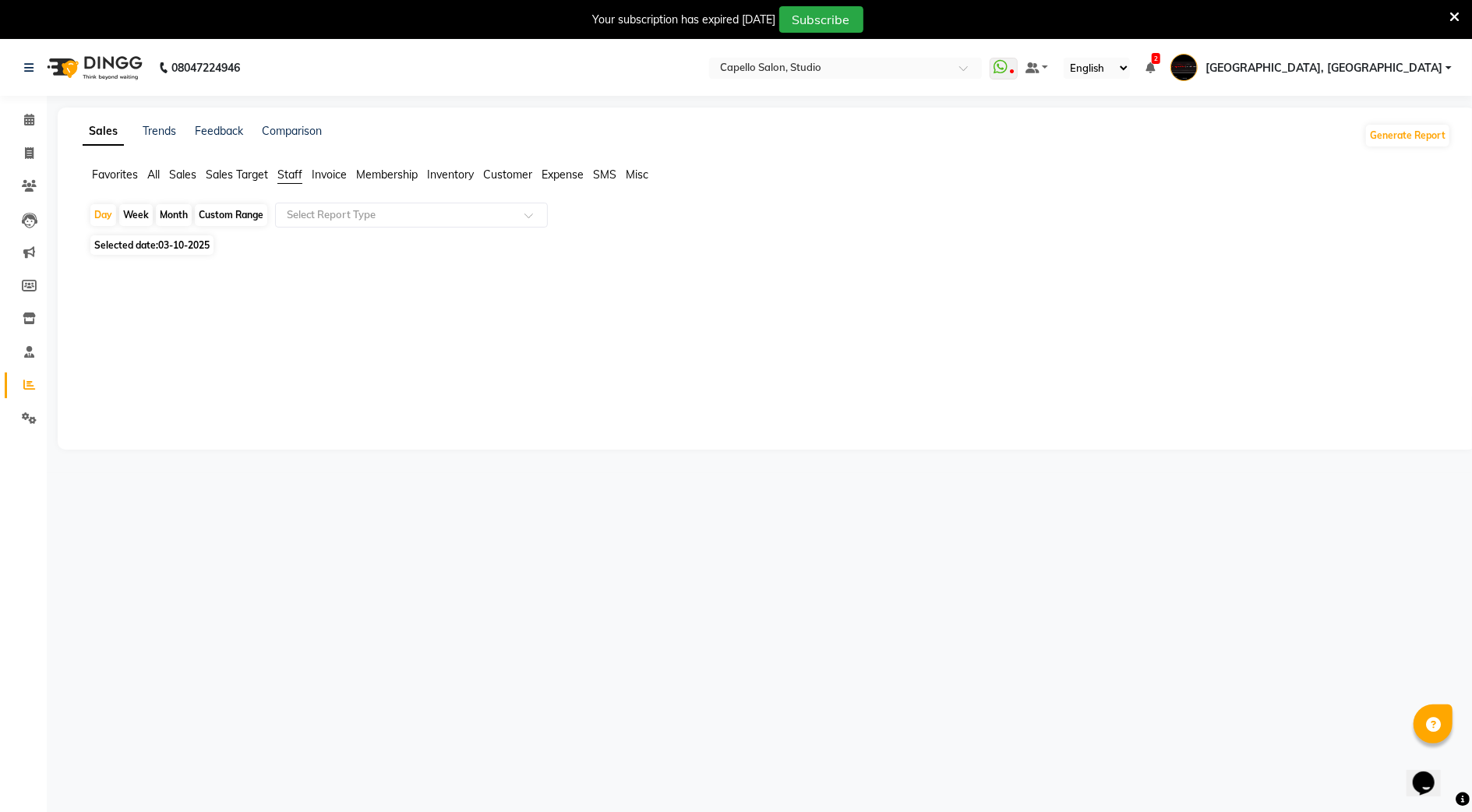
click at [174, 207] on div "Month" at bounding box center [174, 214] width 36 height 22
select select "10"
select select "2025"
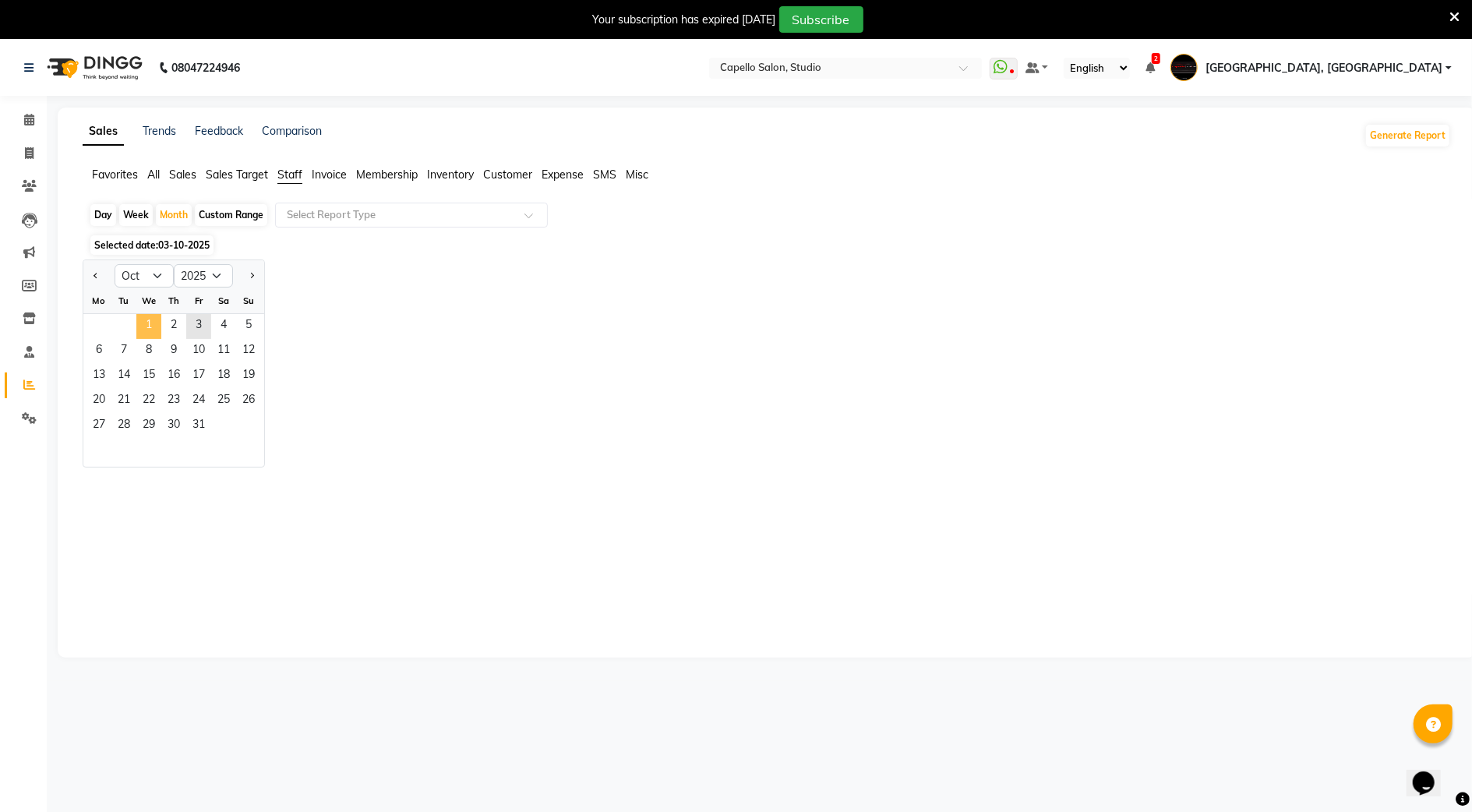
click at [159, 328] on span "1" at bounding box center [149, 326] width 25 height 25
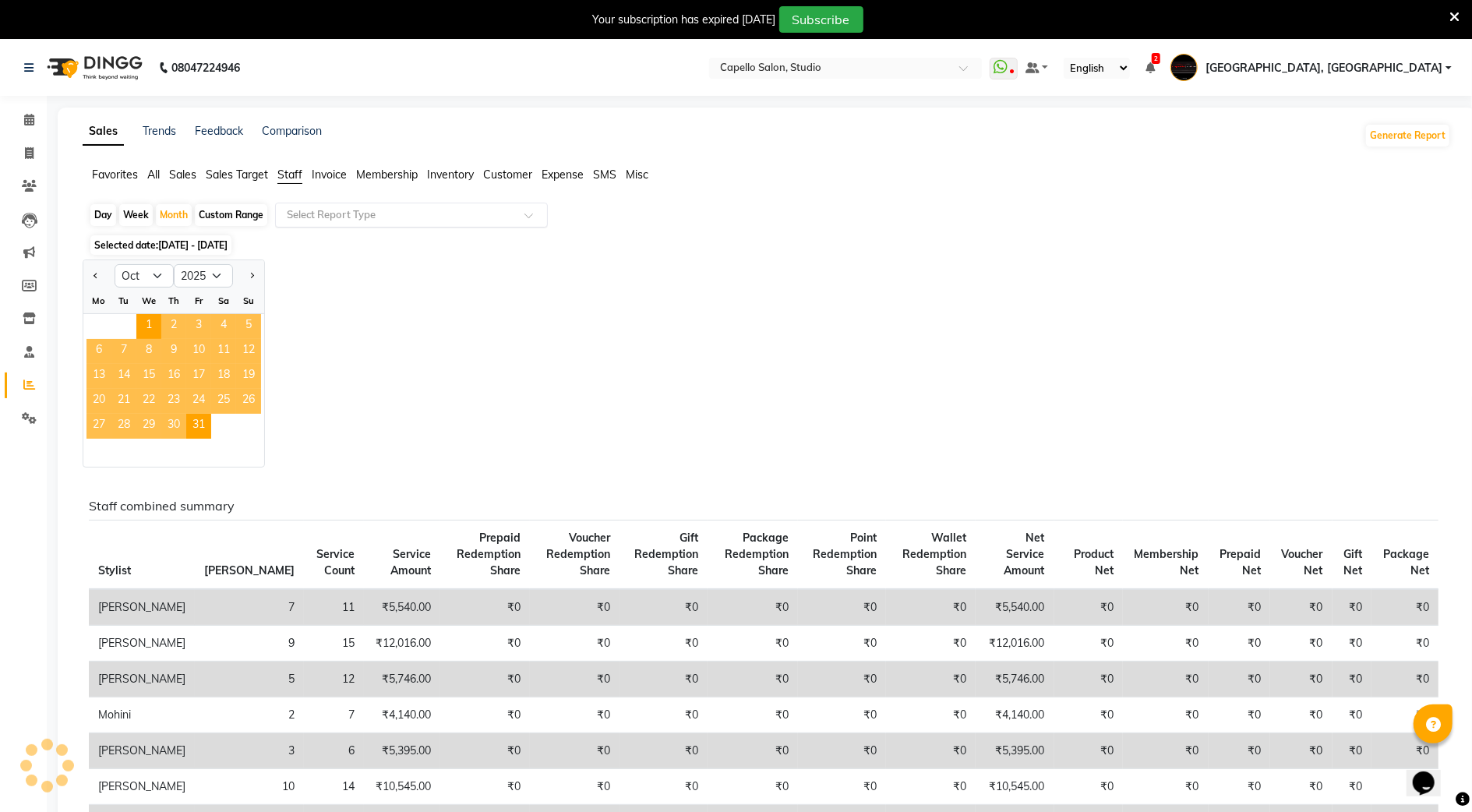
click at [358, 206] on div "Select Report Type" at bounding box center [412, 215] width 273 height 25
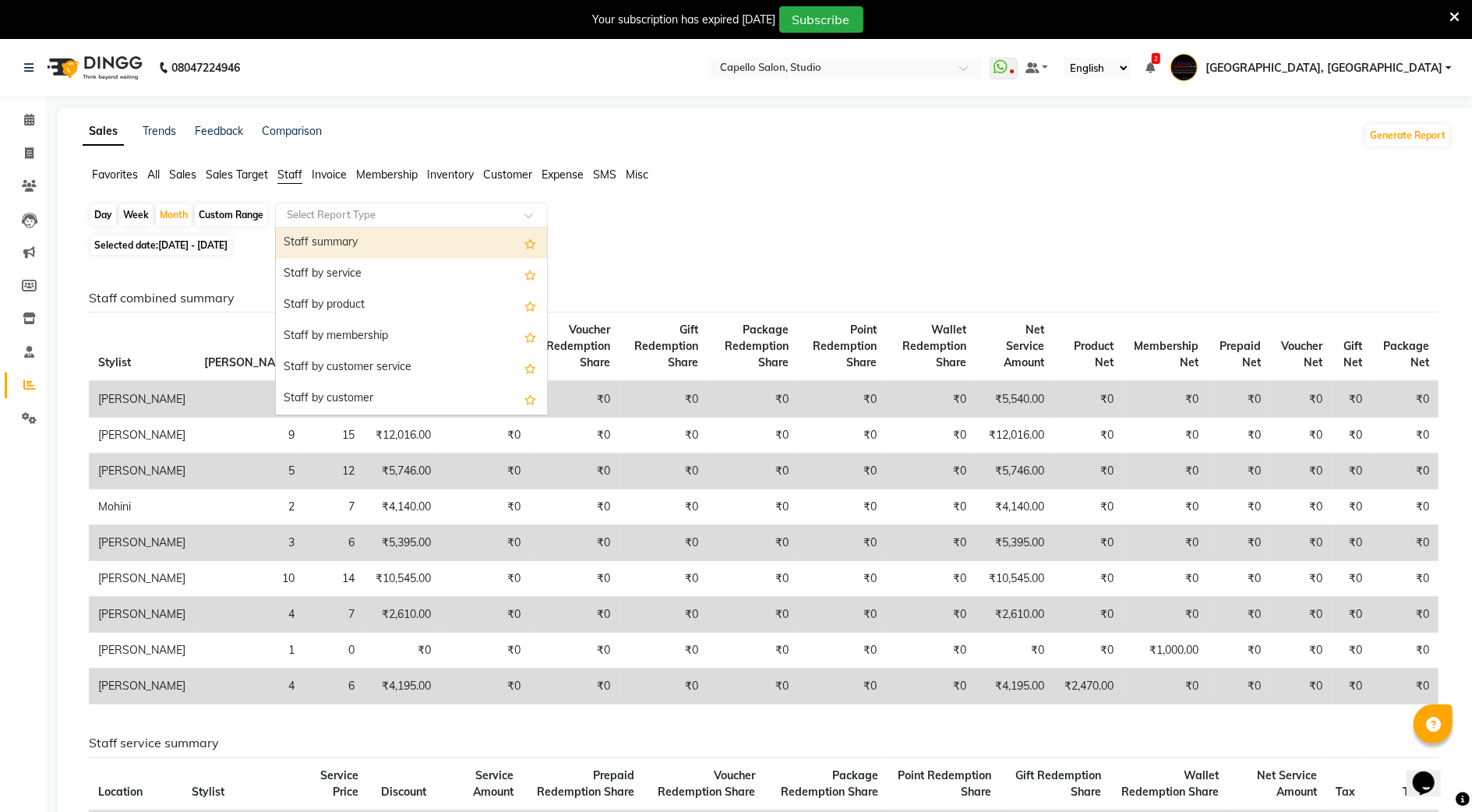
click at [348, 248] on div "Staff summary" at bounding box center [411, 243] width 272 height 31
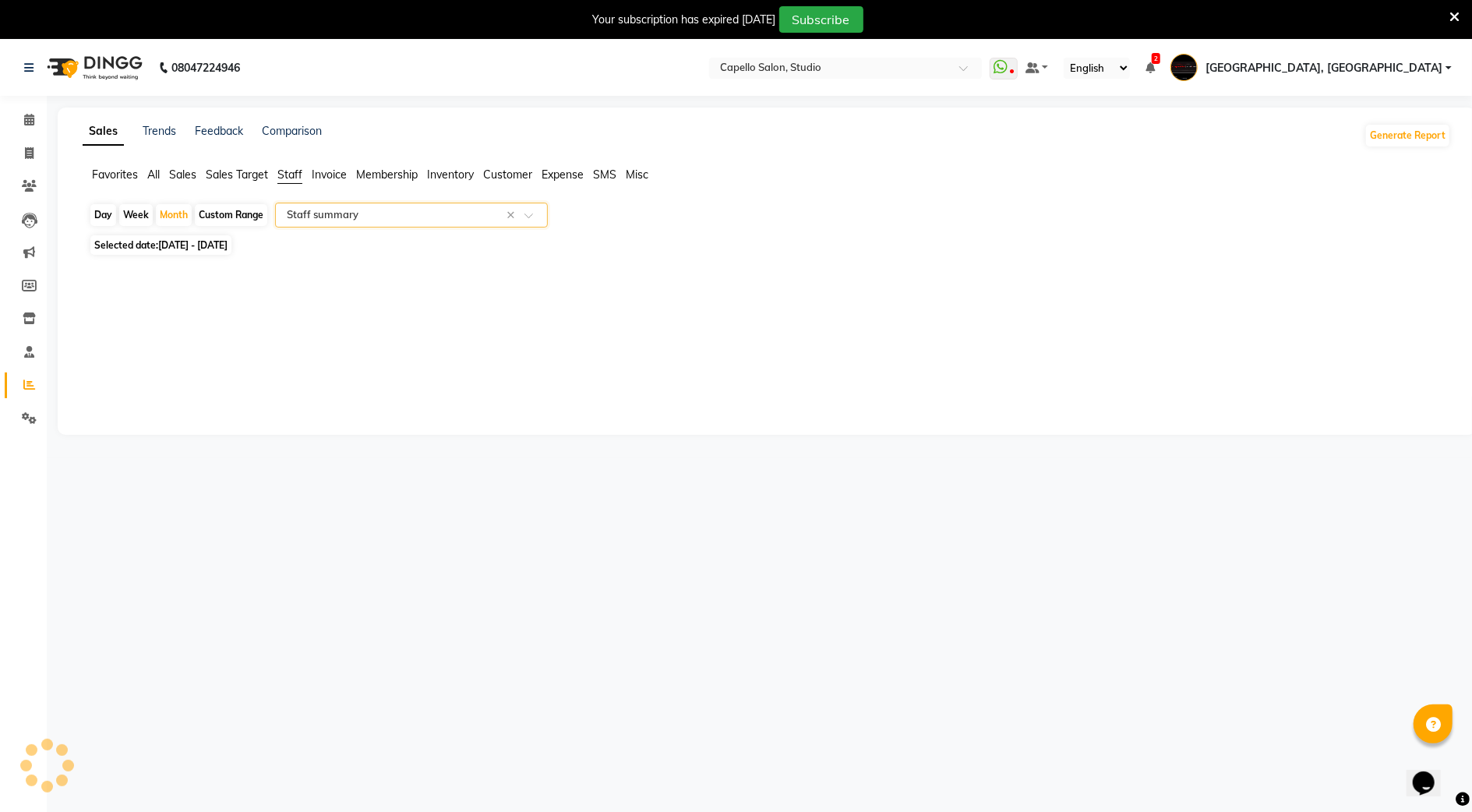
select select "full_report"
select select "csv"
click at [25, 129] on span at bounding box center [29, 120] width 28 height 18
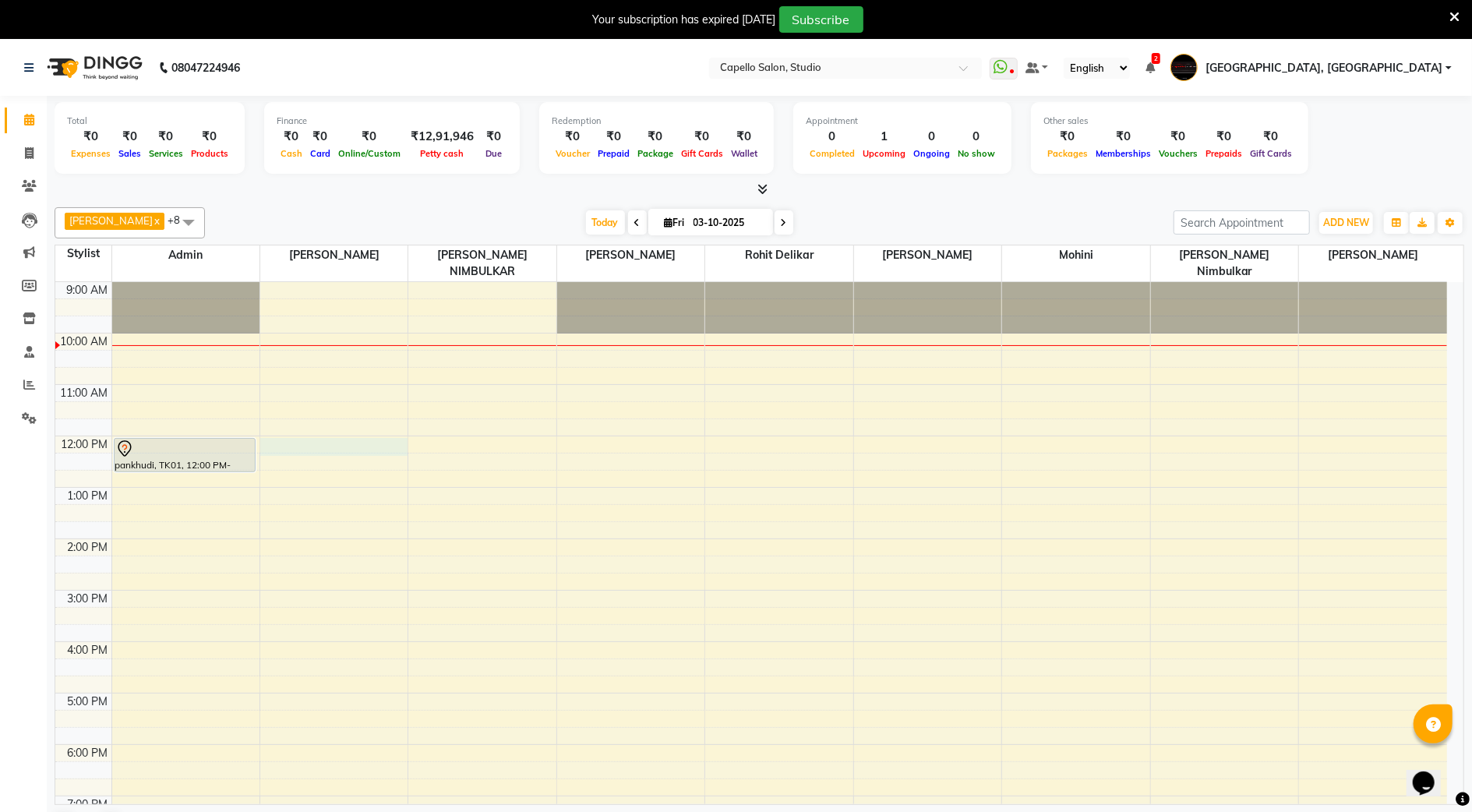
click at [312, 434] on div "9:00 AM 10:00 AM 11:00 AM 12:00 PM 1:00 PM 2:00 PM 3:00 PM 4:00 PM 5:00 PM 6:00…" at bounding box center [751, 616] width 1392 height 668
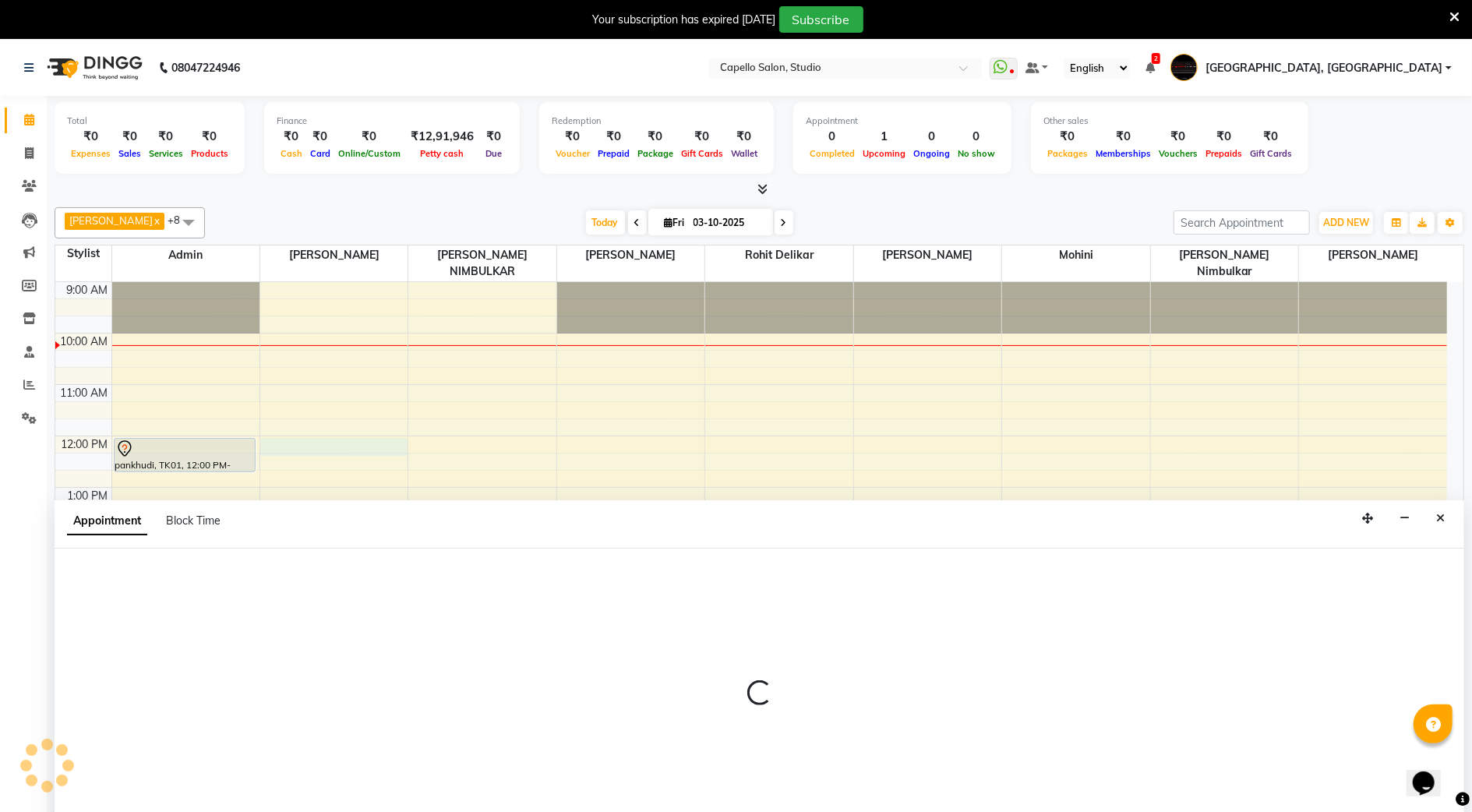
scroll to position [41, 0]
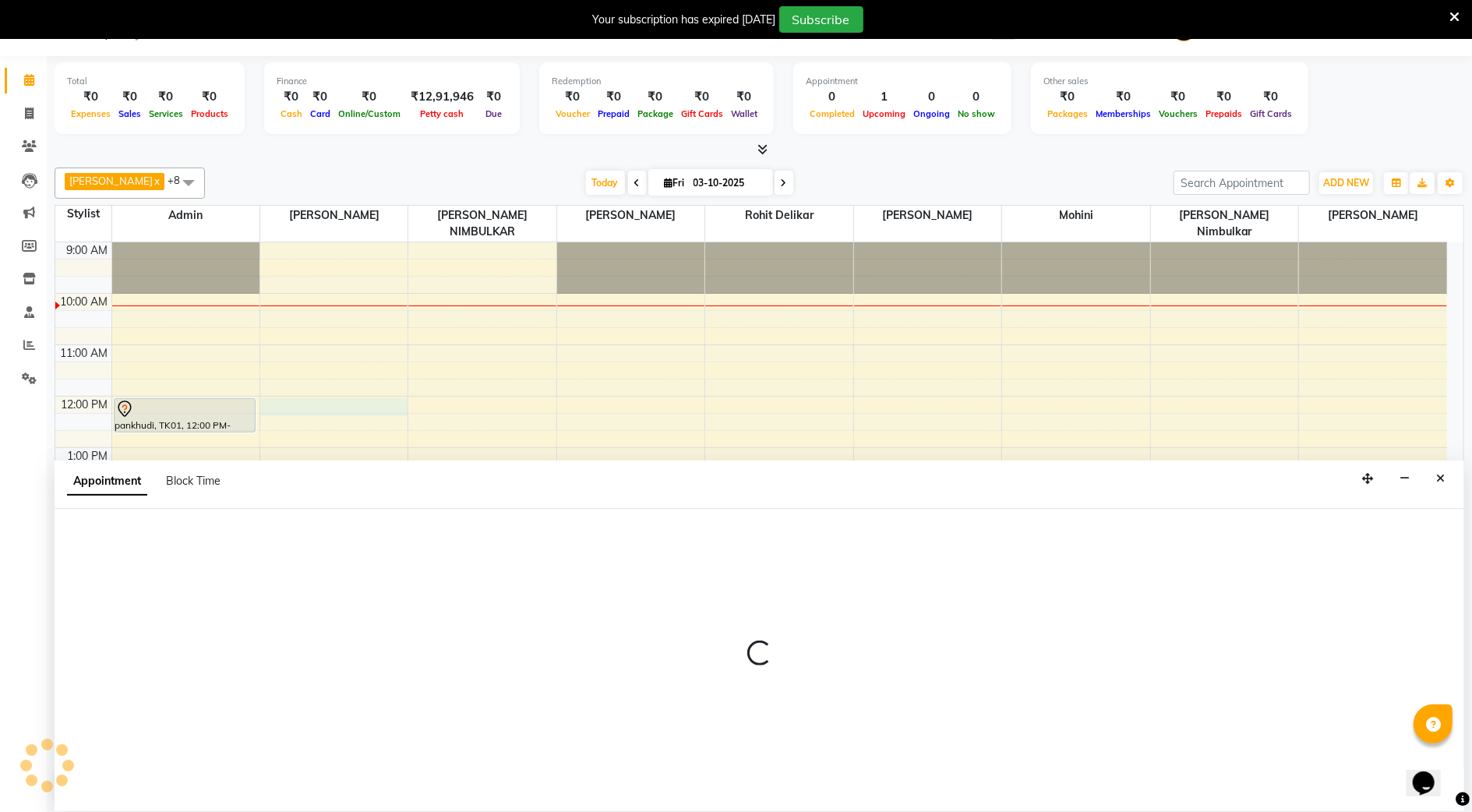
select select "14445"
select select "720"
select select "tentative"
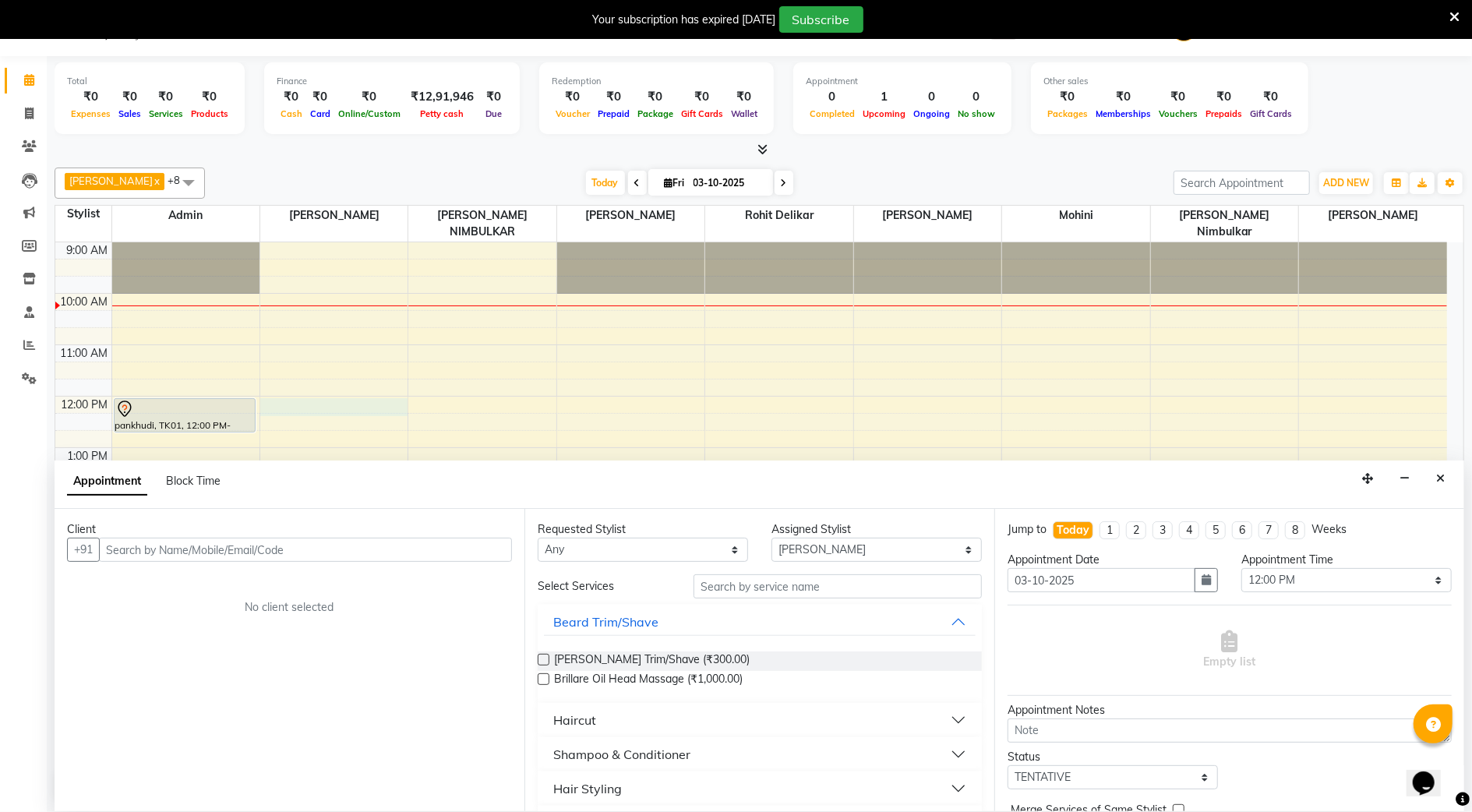
click at [353, 279] on div "9:00 AM 10:00 AM 11:00 AM 12:00 PM 1:00 PM 2:00 PM 3:00 PM 4:00 PM 5:00 PM 6:00…" at bounding box center [751, 576] width 1392 height 668
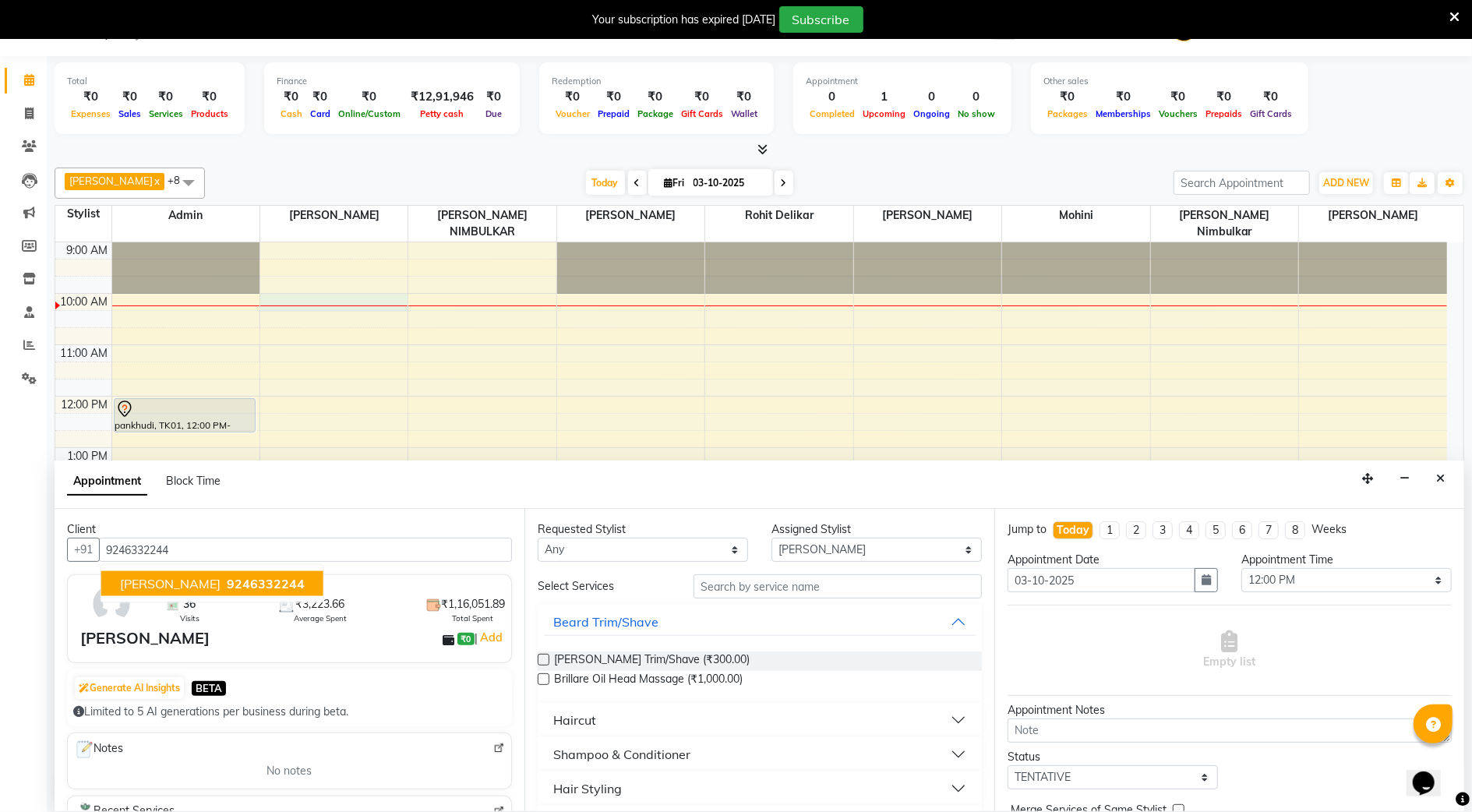
click at [181, 587] on span "[PERSON_NAME]" at bounding box center [170, 583] width 100 height 15
type input "9246332244"
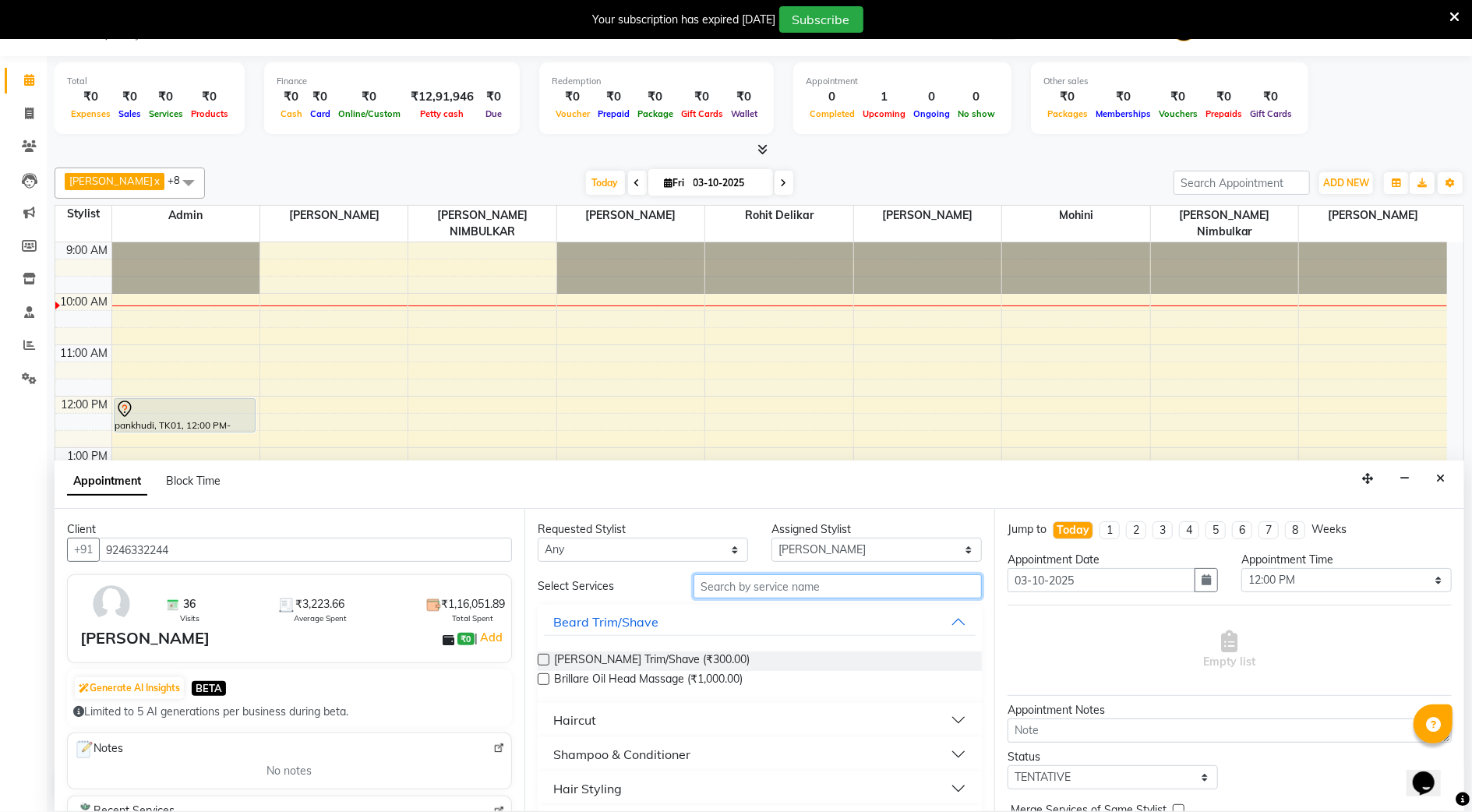
click at [718, 590] on input "text" at bounding box center [838, 586] width 289 height 24
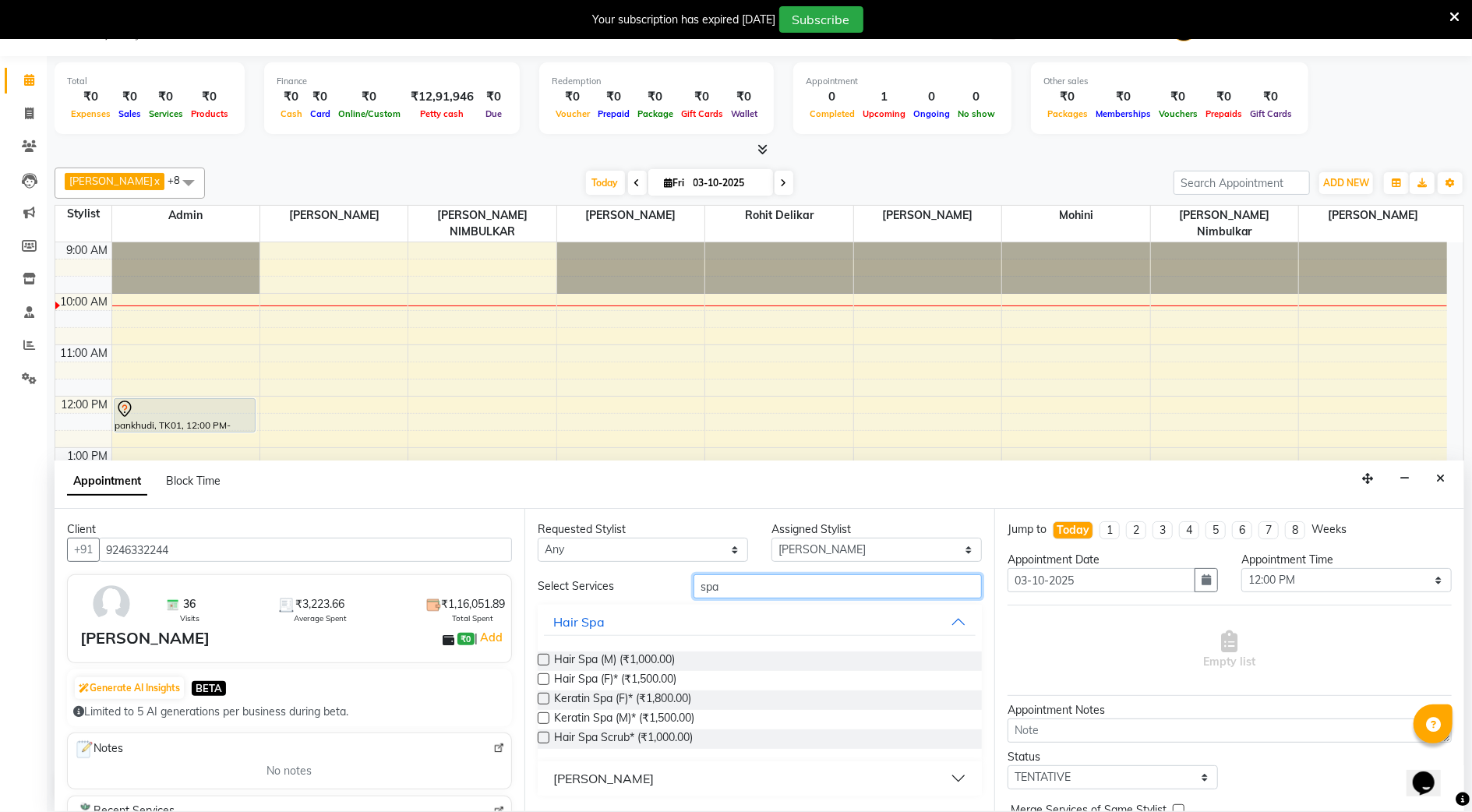
type input "spa"
click at [546, 700] on label at bounding box center [543, 699] width 11 height 11
click at [546, 700] on input "checkbox" at bounding box center [542, 700] width 10 height 10
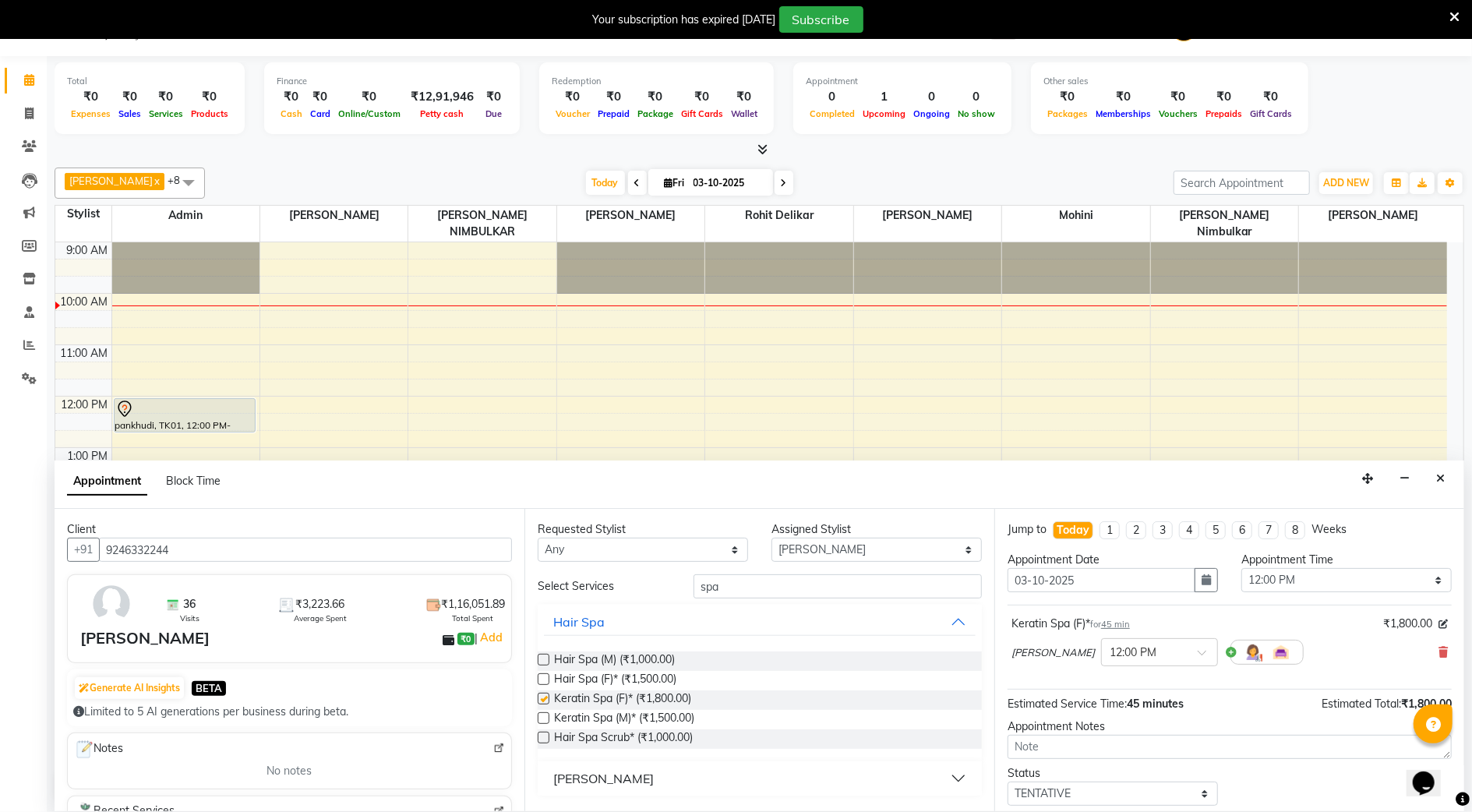
checkbox input "false"
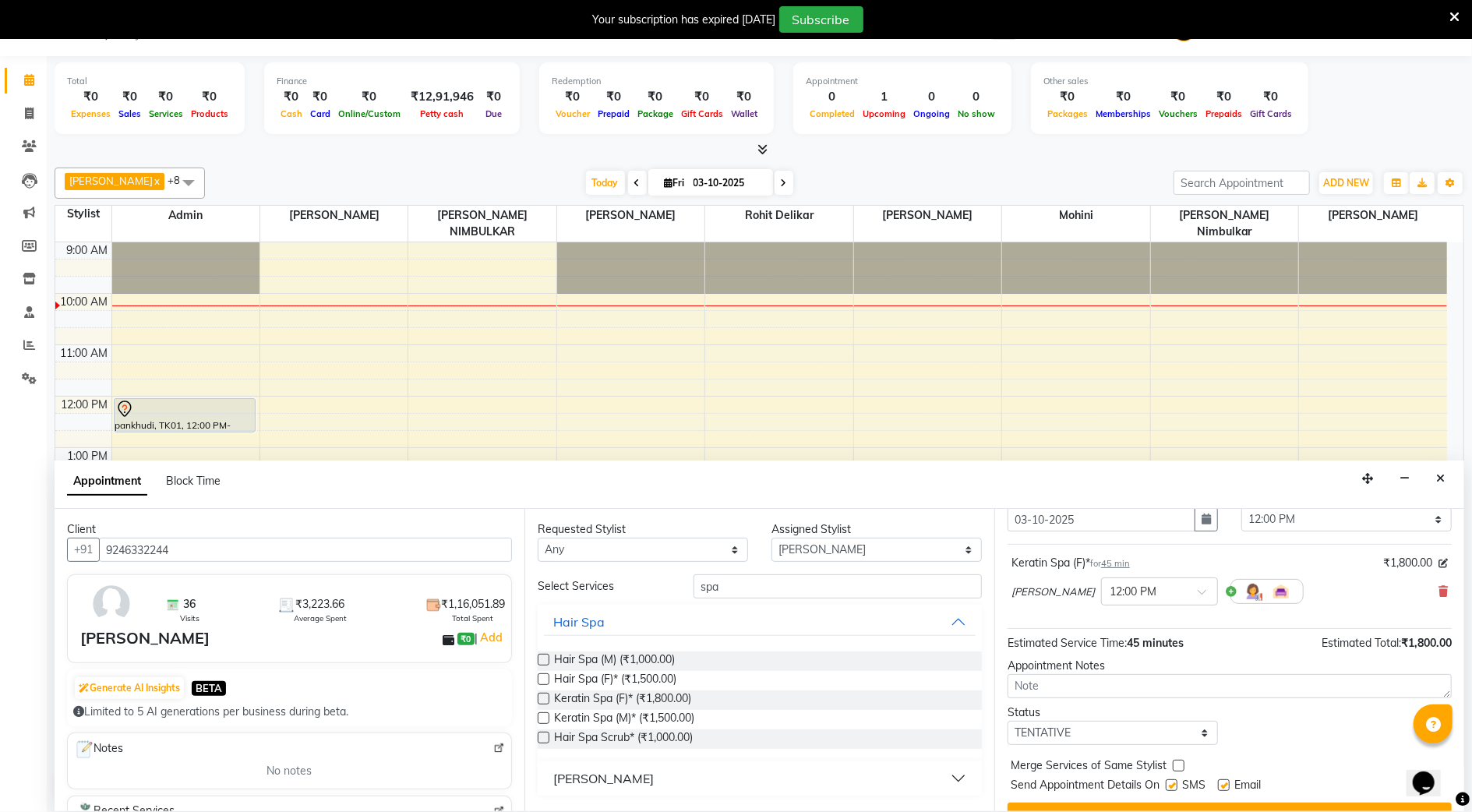
scroll to position [94, 0]
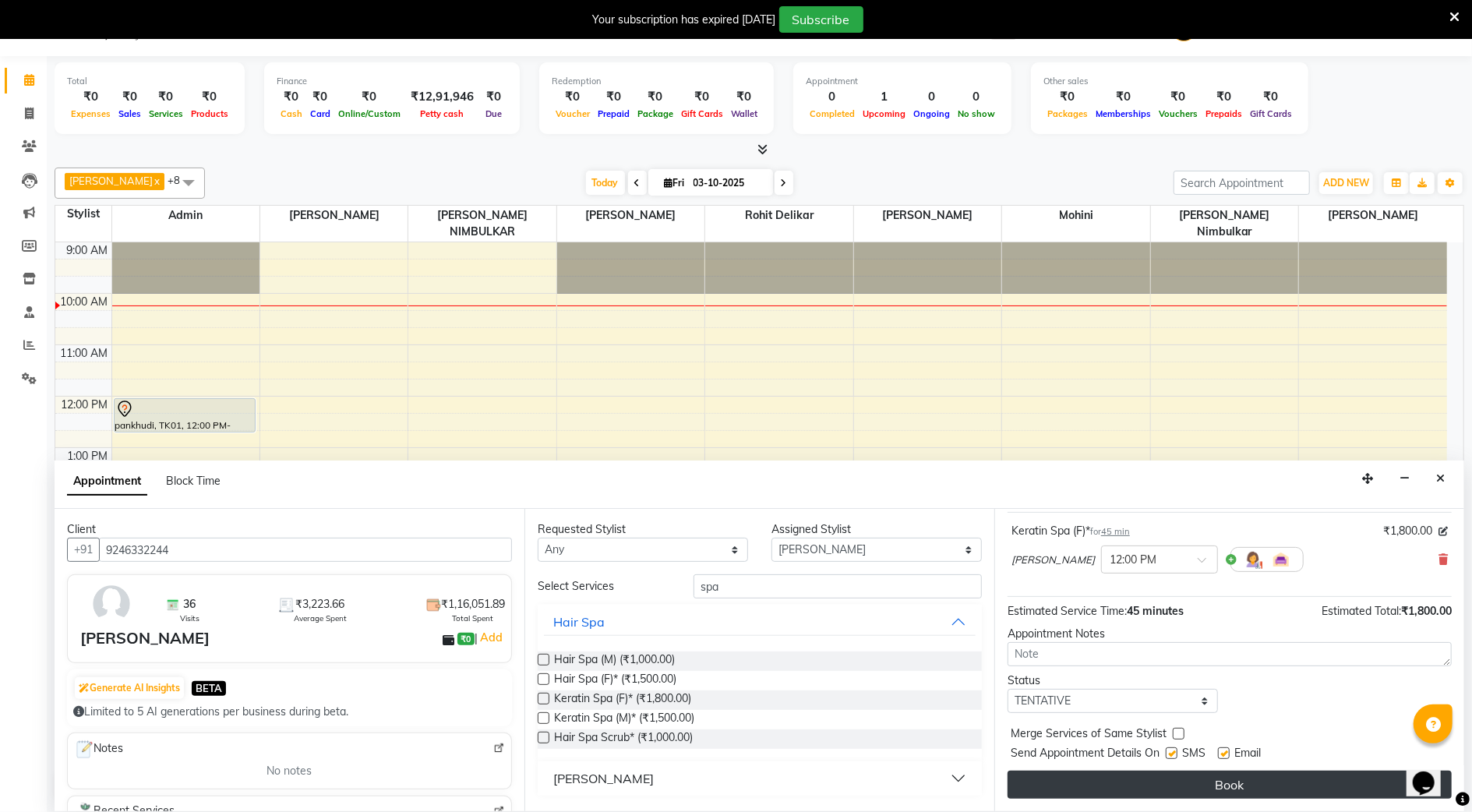
click at [1154, 789] on button "Book" at bounding box center [1230, 784] width 444 height 28
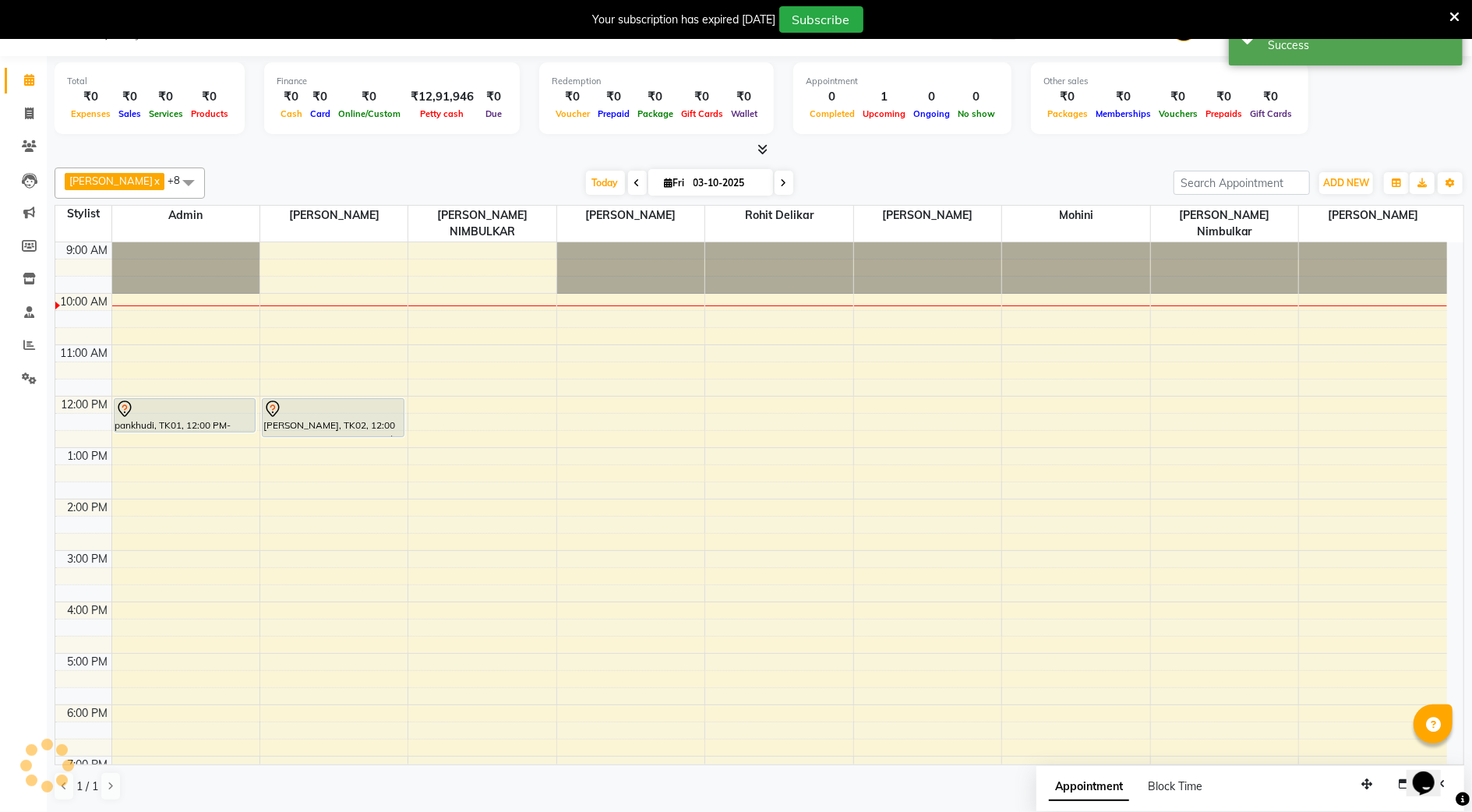
scroll to position [0, 0]
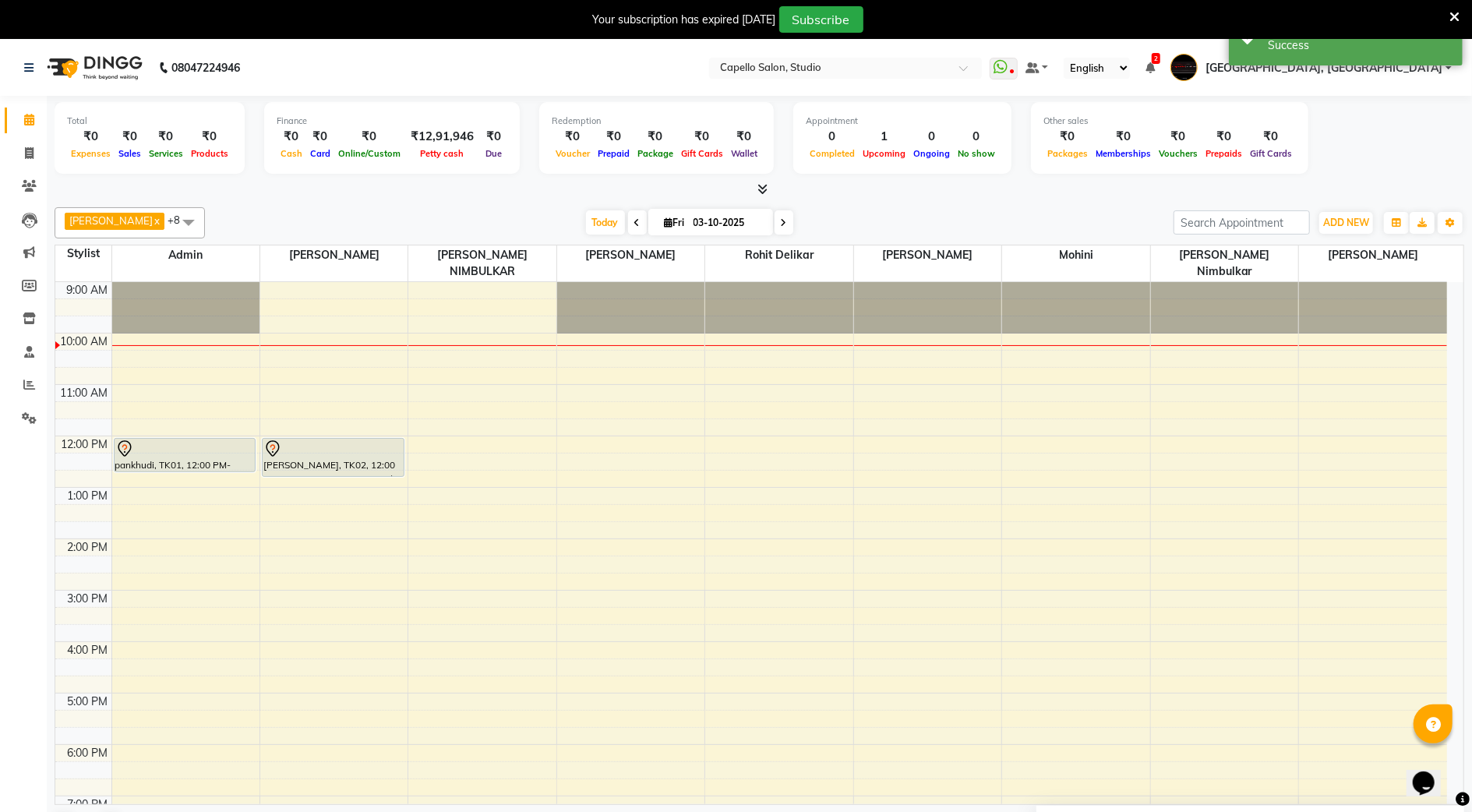
click at [334, 324] on div "9:00 AM 10:00 AM 11:00 AM 12:00 PM 1:00 PM 2:00 PM 3:00 PM 4:00 PM 5:00 PM 6:00…" at bounding box center [751, 616] width 1392 height 668
select select "14445"
select select "tentative"
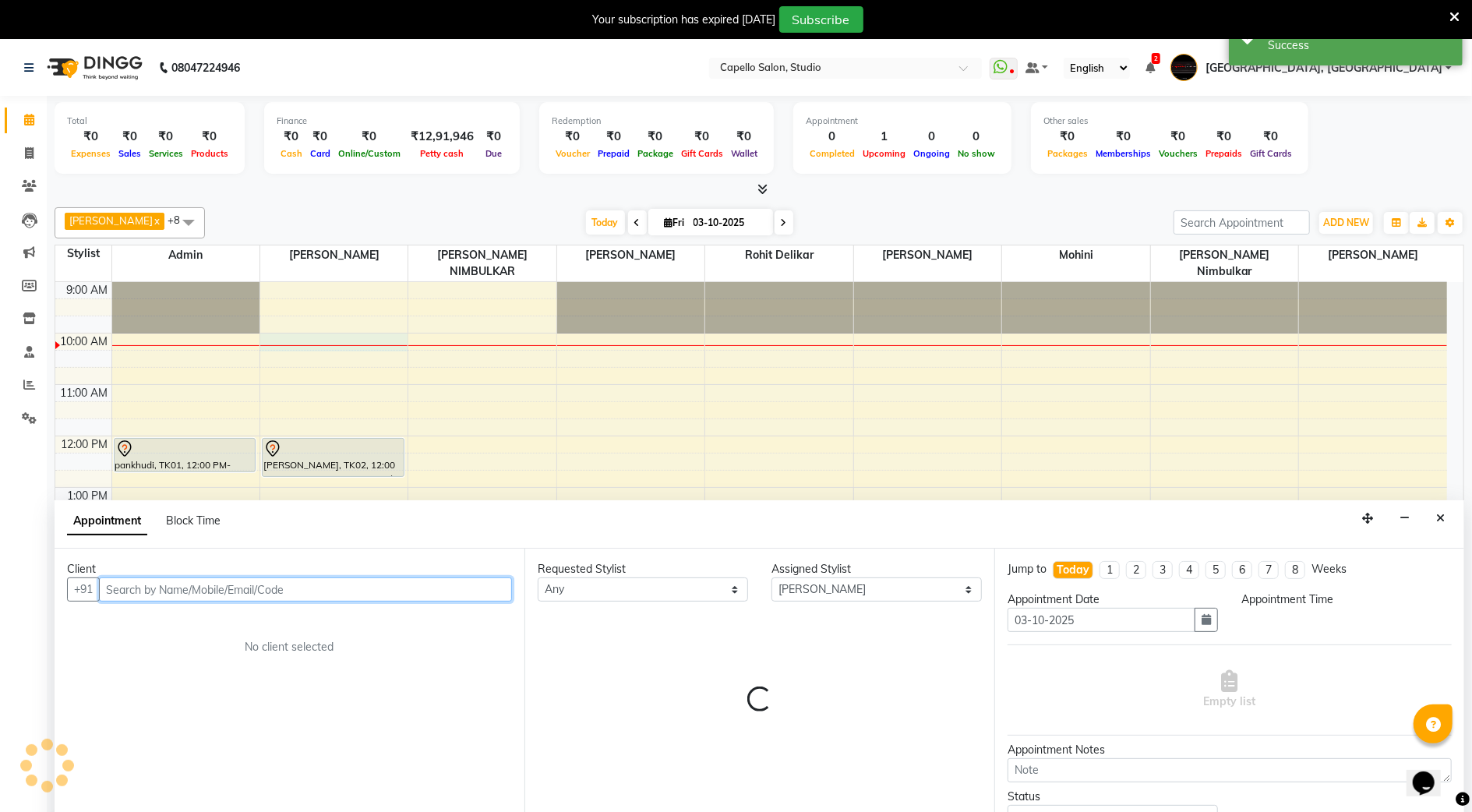
select select "600"
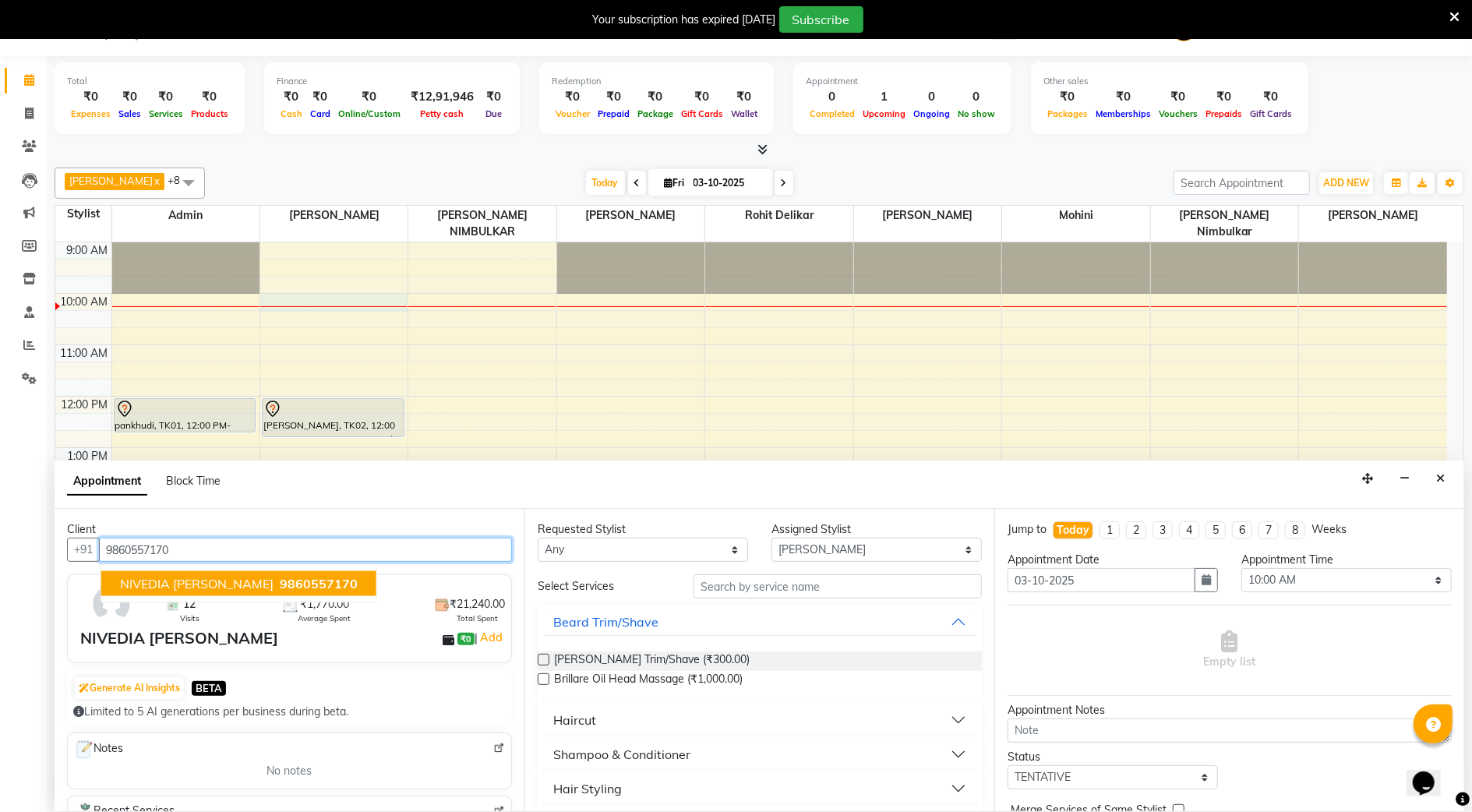
click at [200, 575] on button "NIVEDIA [PERSON_NAME] 9860557170" at bounding box center [238, 583] width 276 height 25
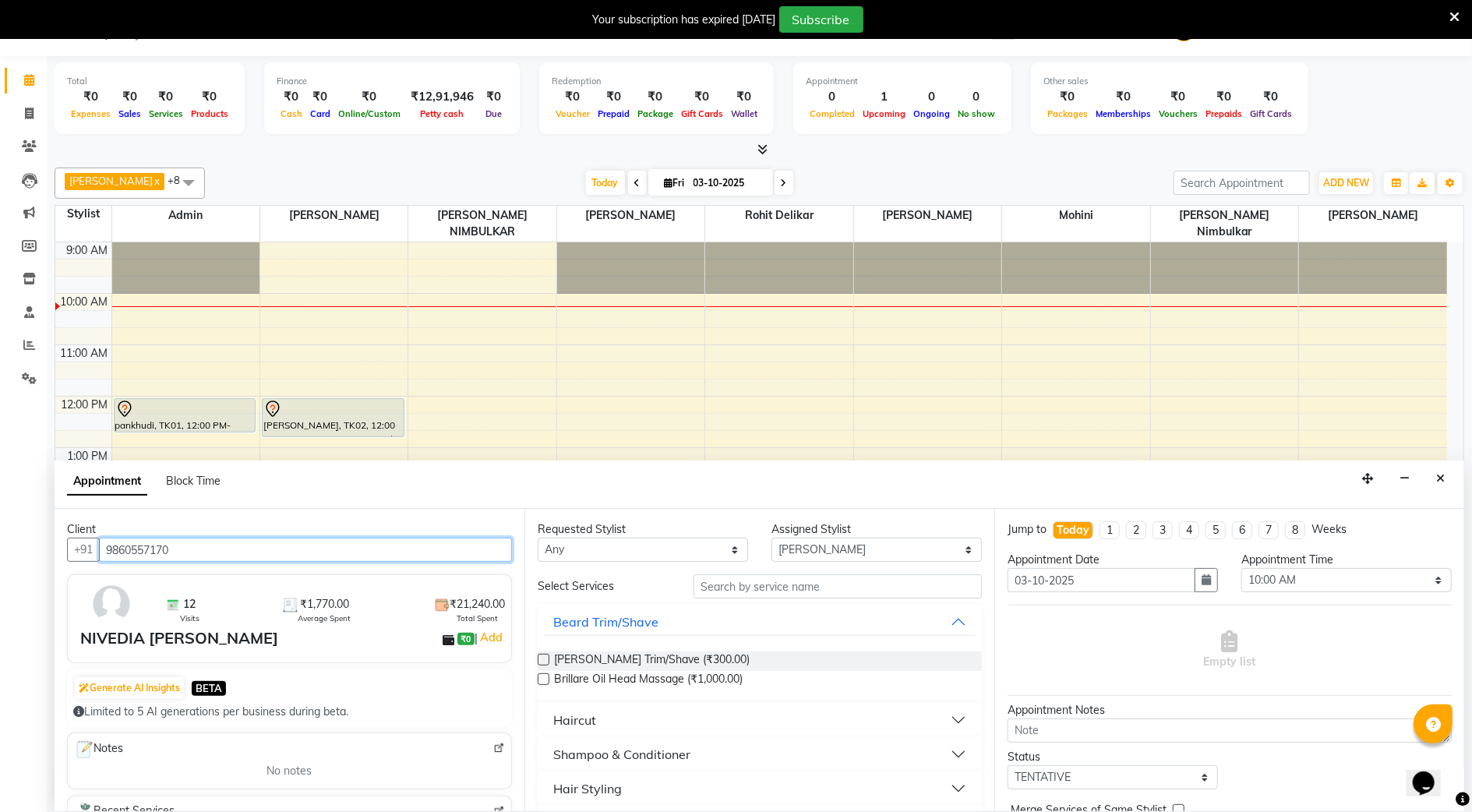
type input "9860557170"
click at [737, 589] on input "text" at bounding box center [838, 586] width 289 height 24
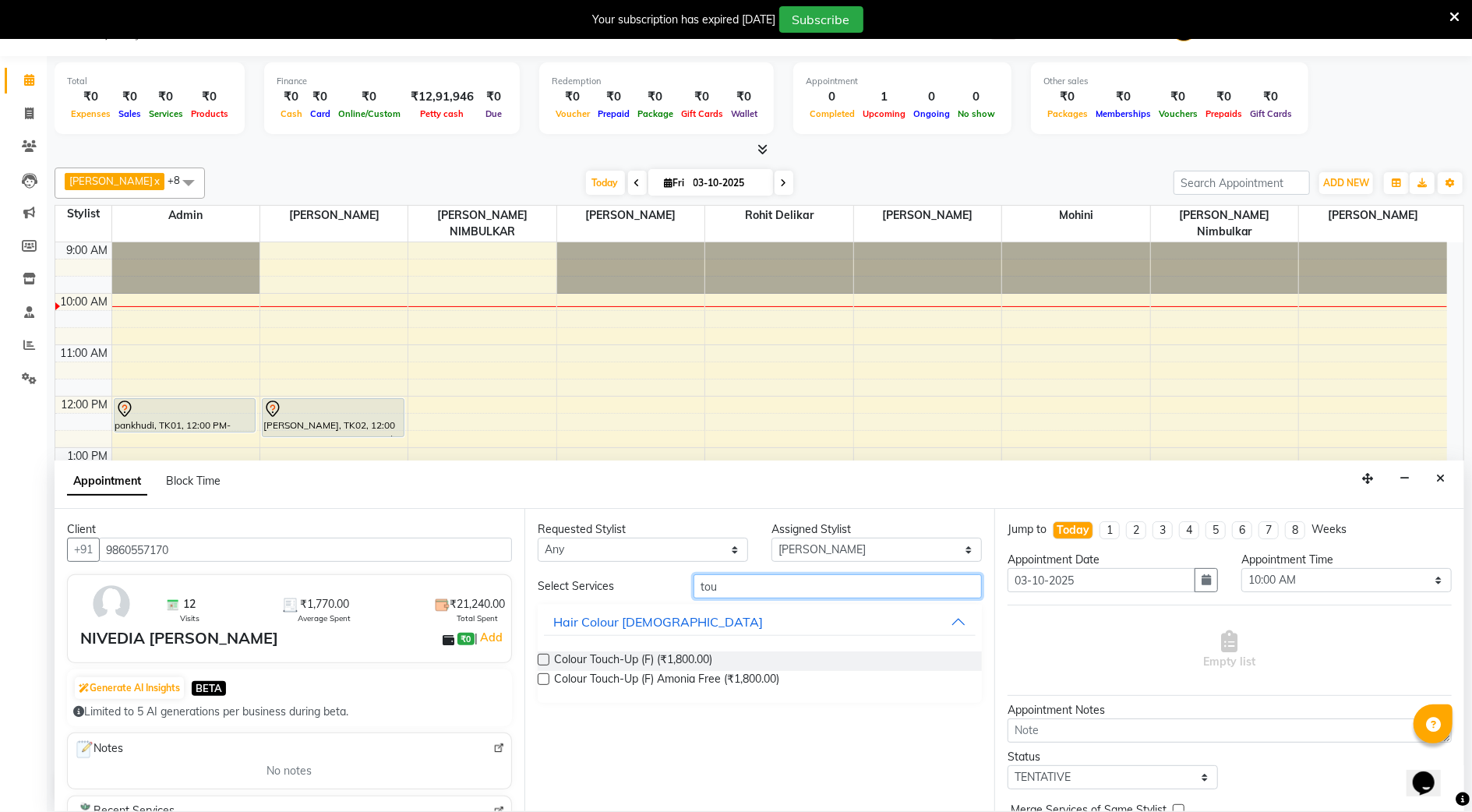
type input "tou"
click at [545, 677] on label at bounding box center [543, 679] width 11 height 11
click at [545, 677] on input "checkbox" at bounding box center [542, 680] width 10 height 10
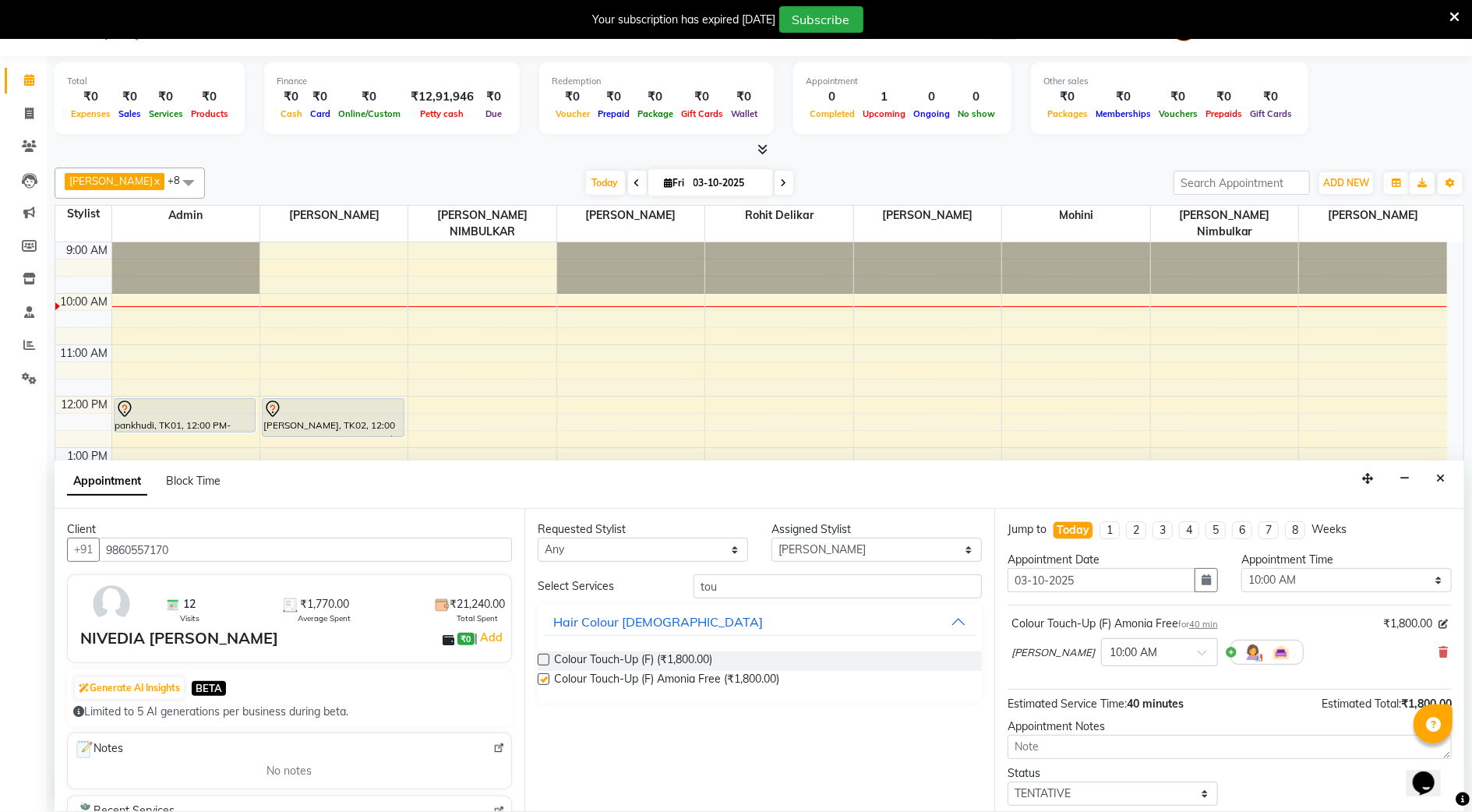
checkbox input "false"
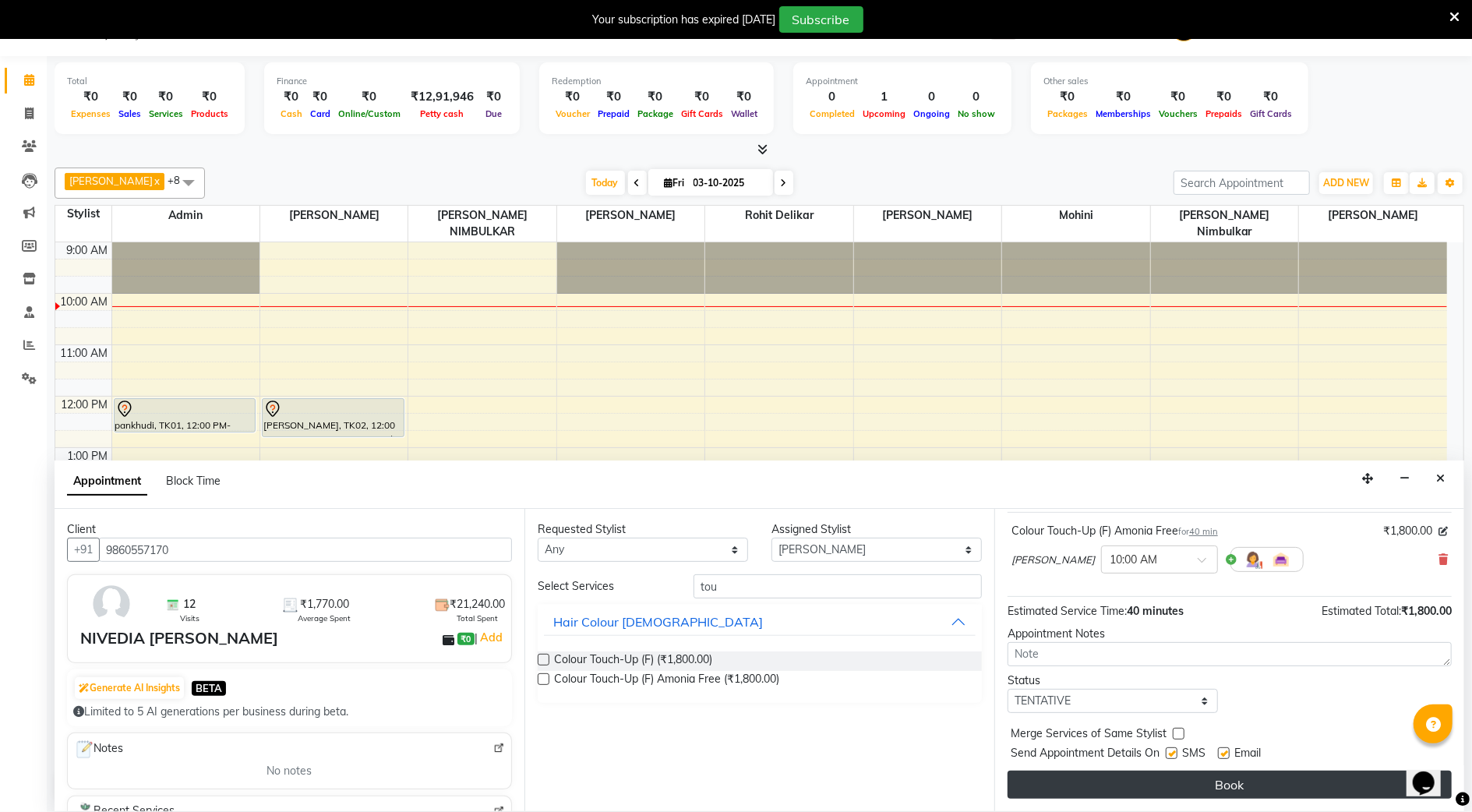
click at [1166, 790] on button "Book" at bounding box center [1230, 784] width 444 height 28
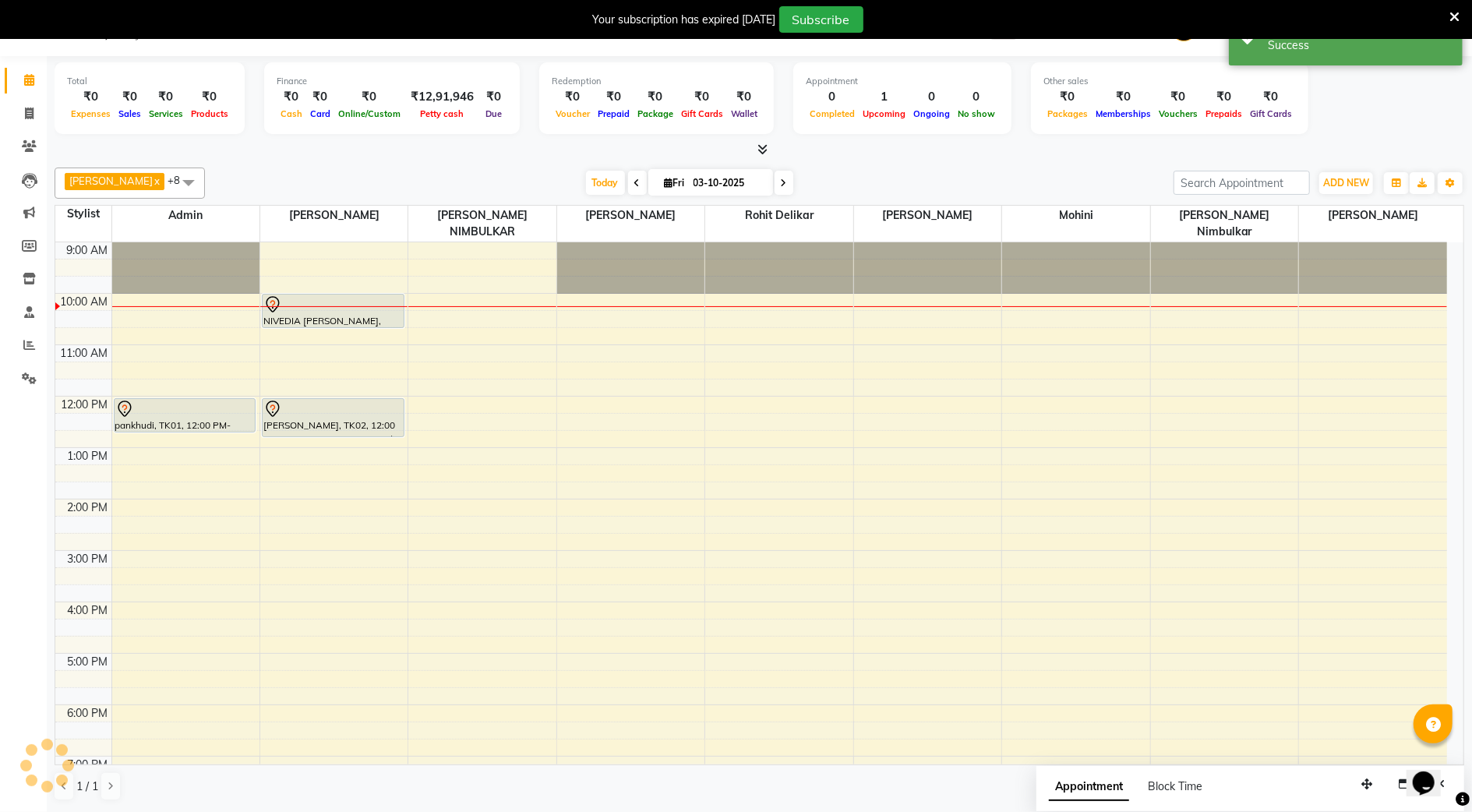
scroll to position [0, 0]
